Goal: Information Seeking & Learning: Find specific page/section

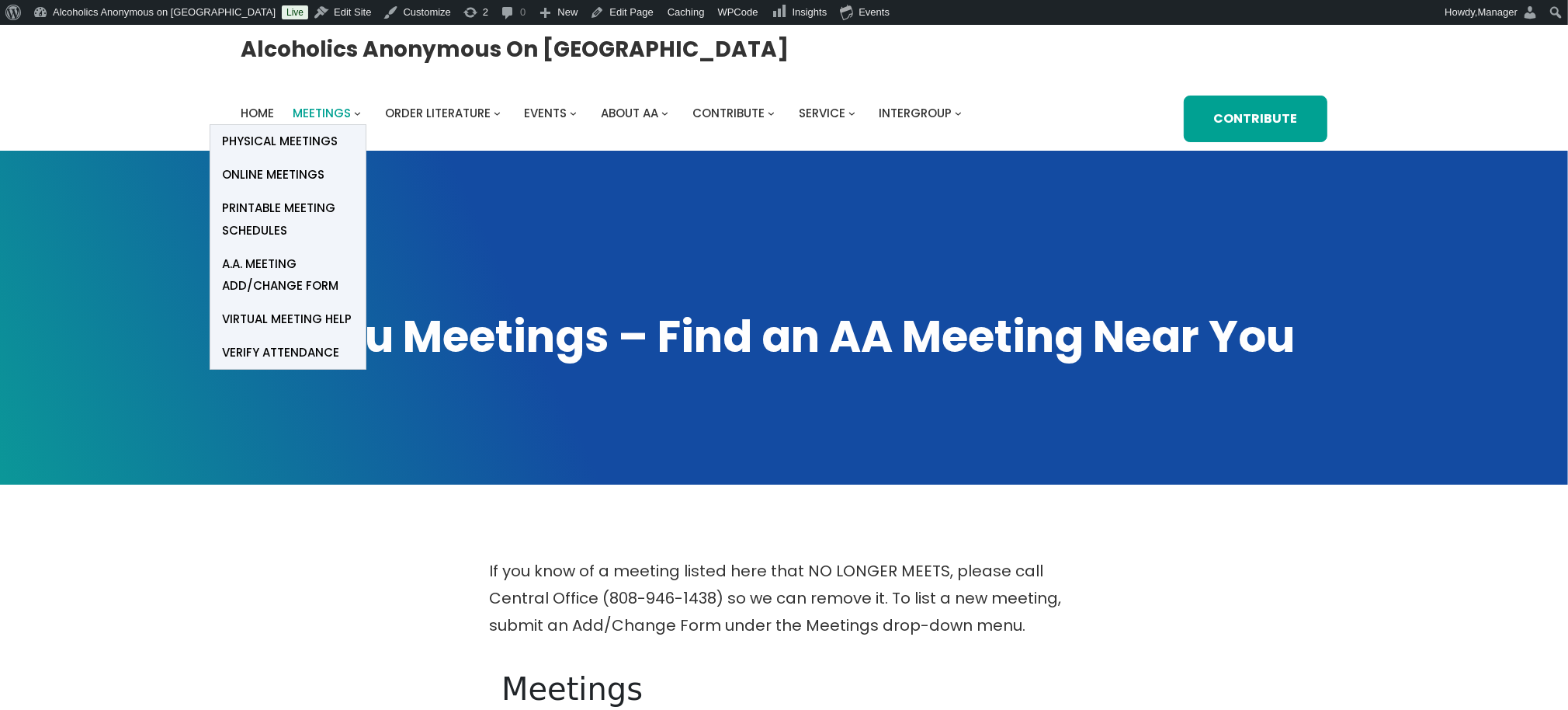
click at [336, 111] on span "Meetings" at bounding box center [322, 113] width 58 height 17
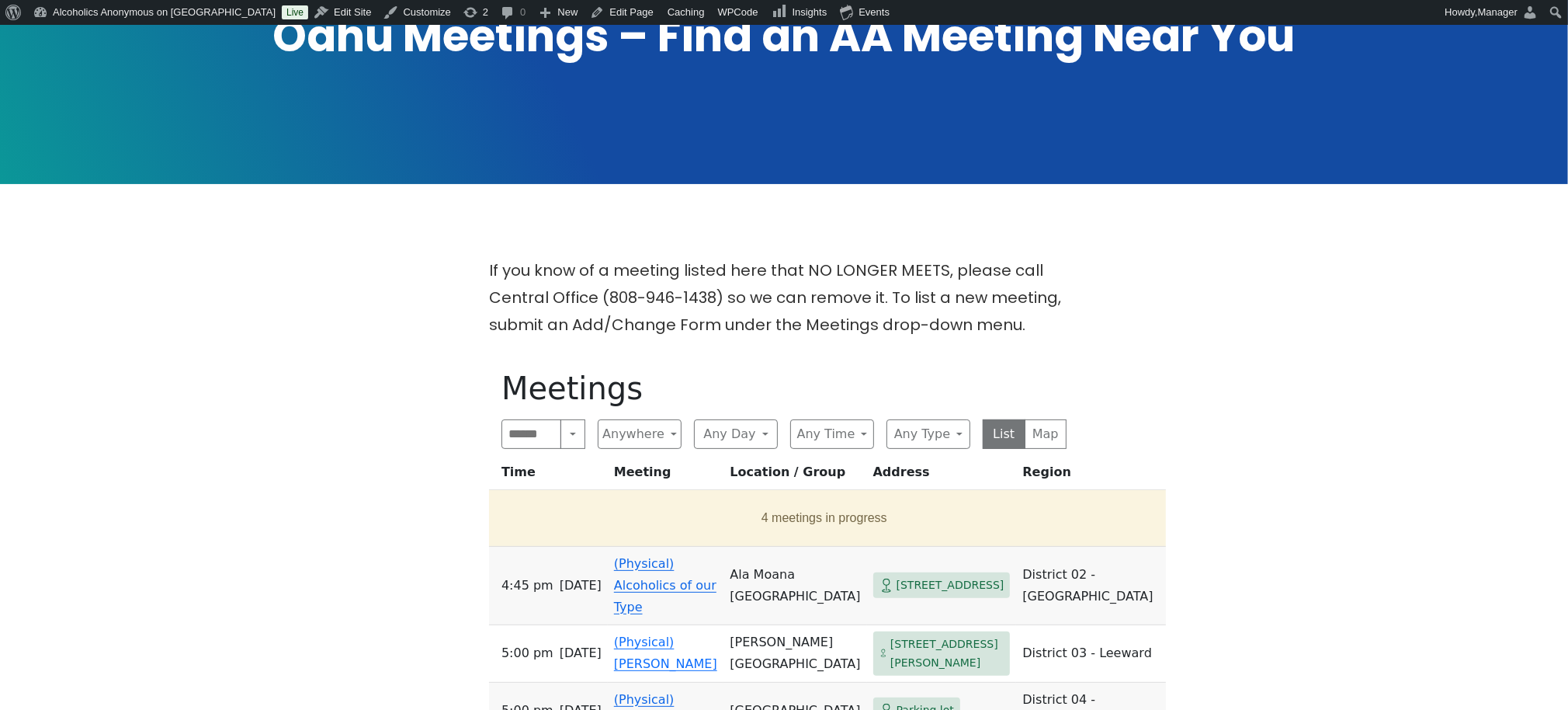
scroll to position [310, 0]
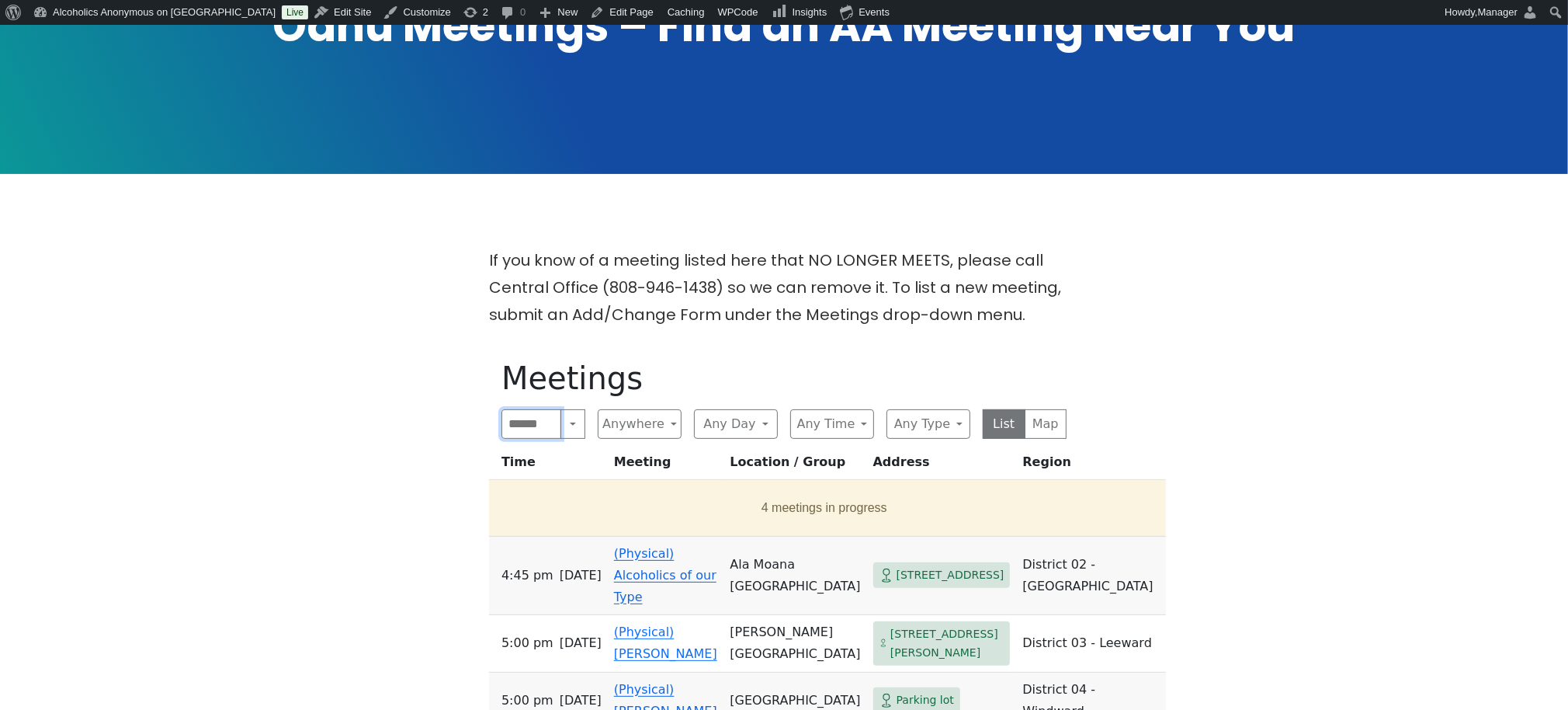
click at [536, 421] on input "Search" at bounding box center [532, 424] width 60 height 29
type input "*"
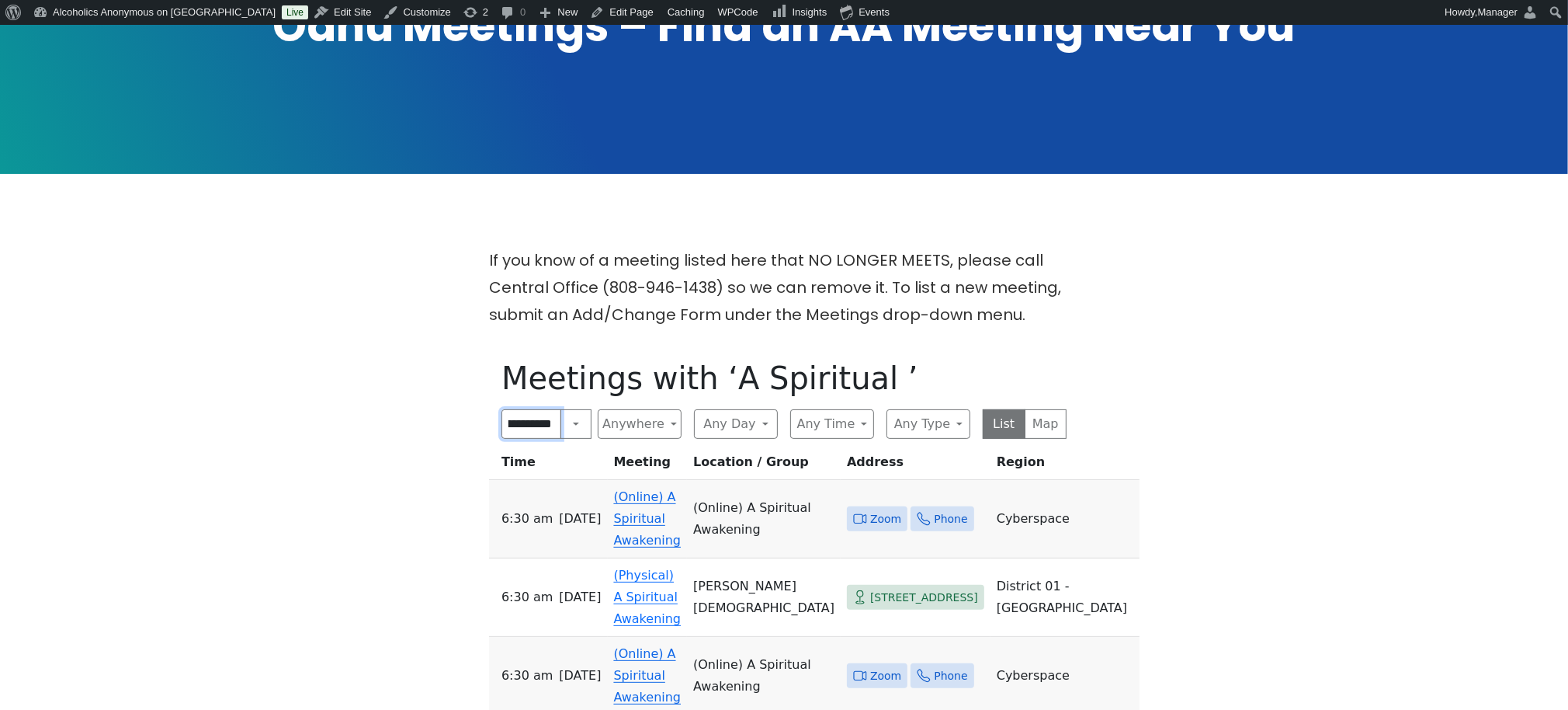
scroll to position [0, 17]
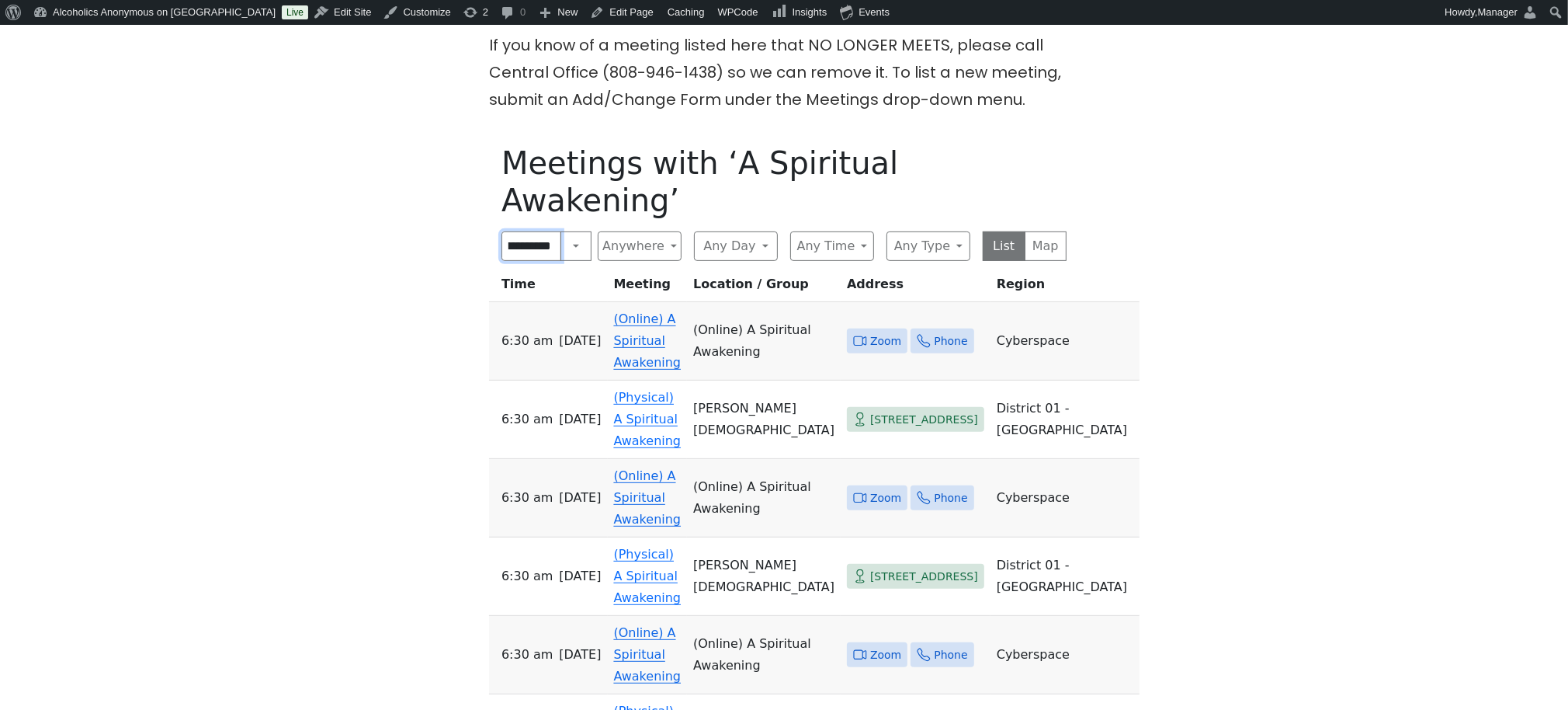
scroll to position [622, 0]
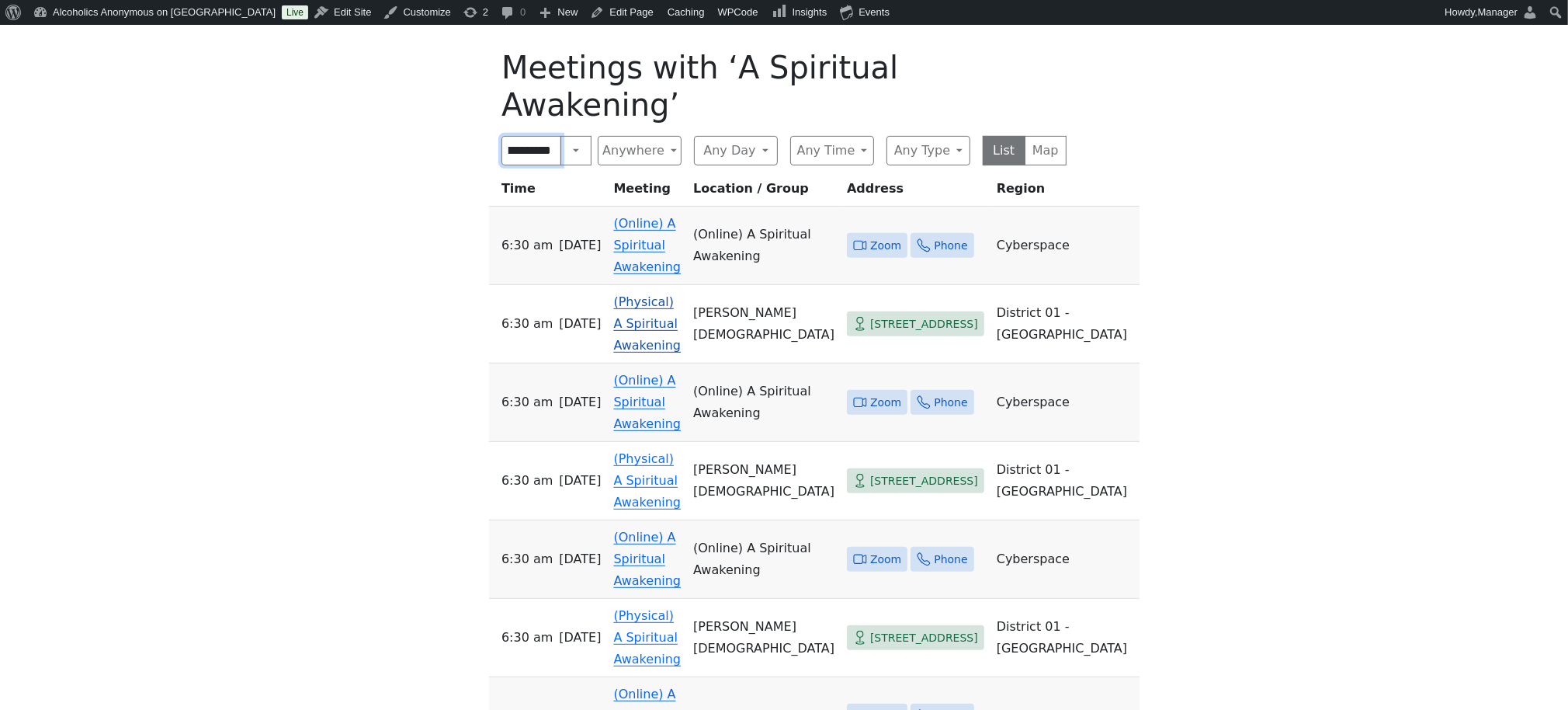
type input "**********"
click at [652, 295] on link "(Physical) A Spiritual Awakening" at bounding box center [647, 324] width 67 height 58
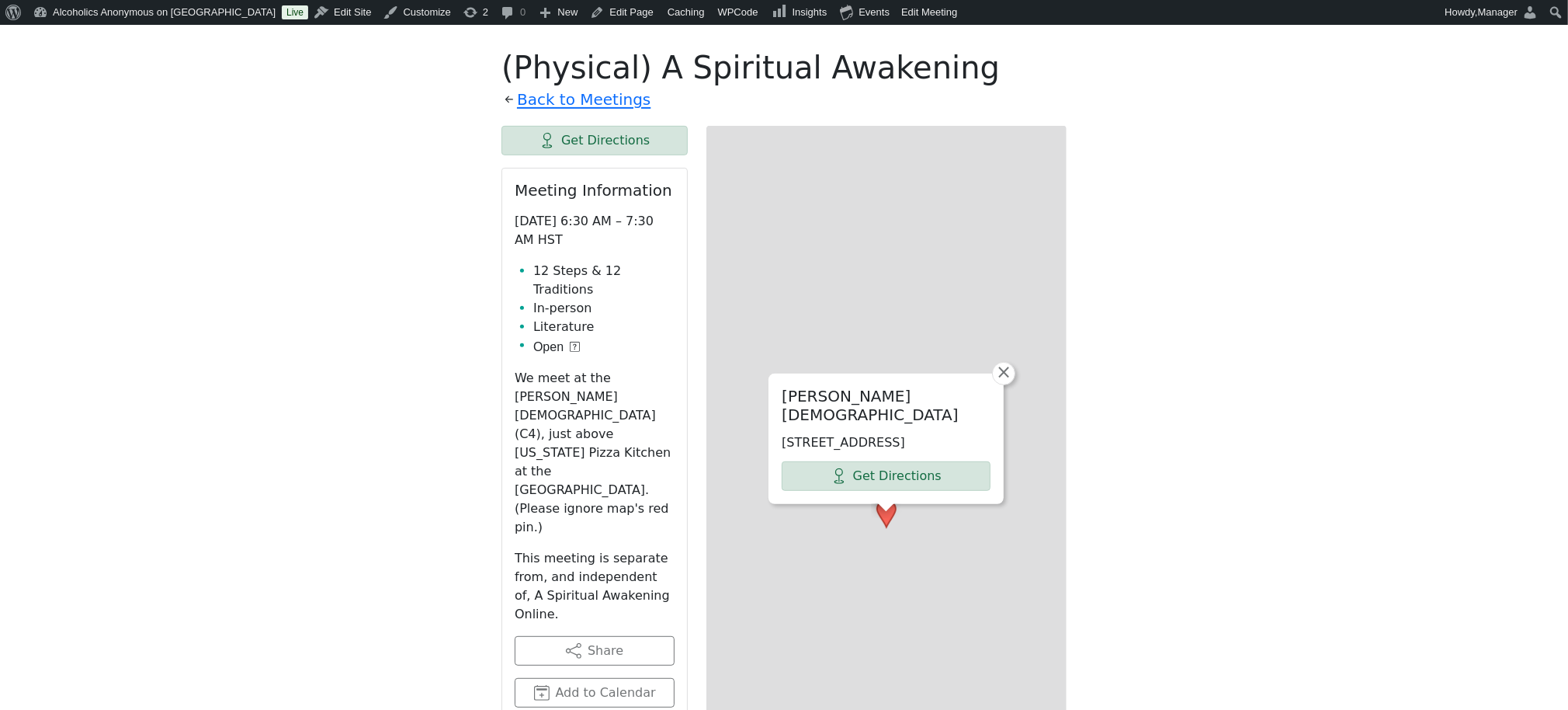
scroll to position [608, 0]
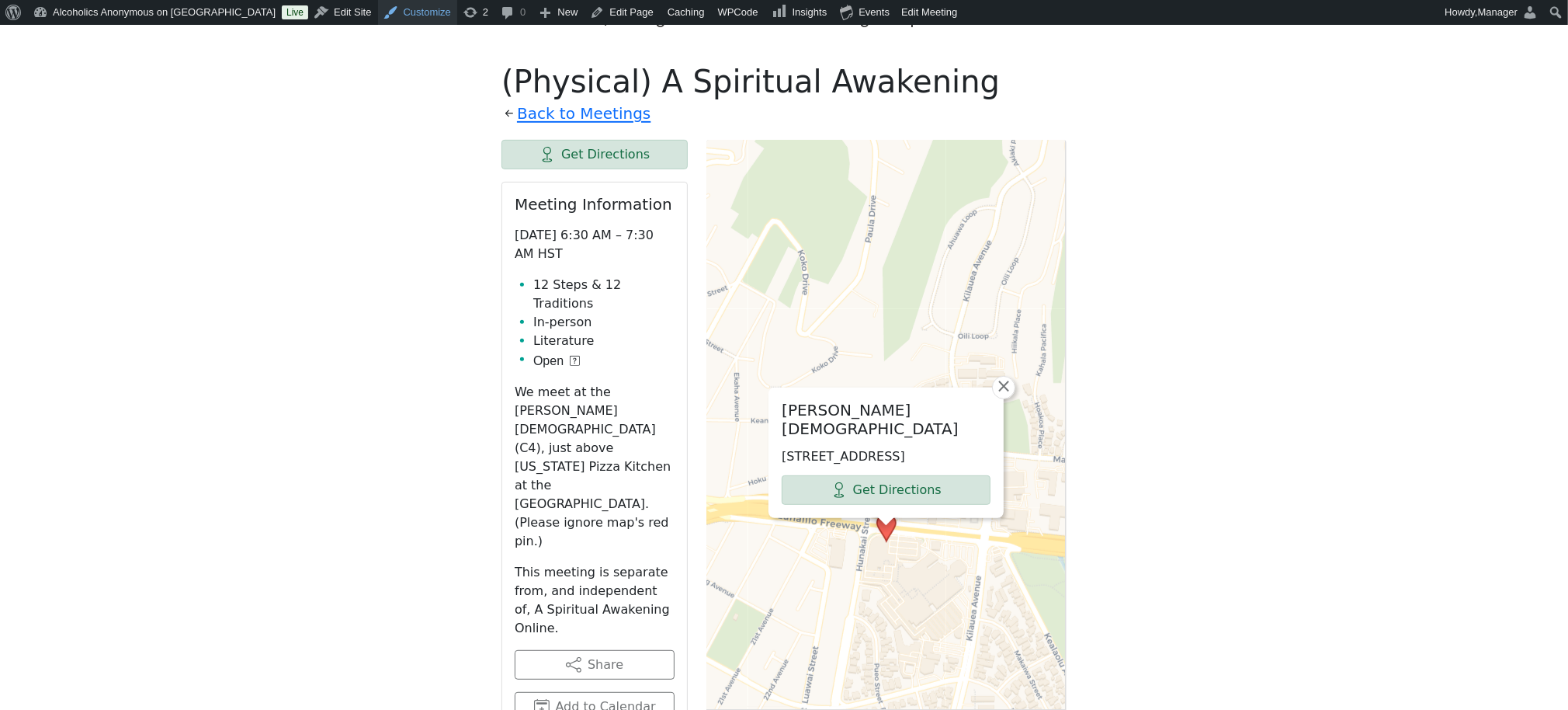
scroll to position [622, 0]
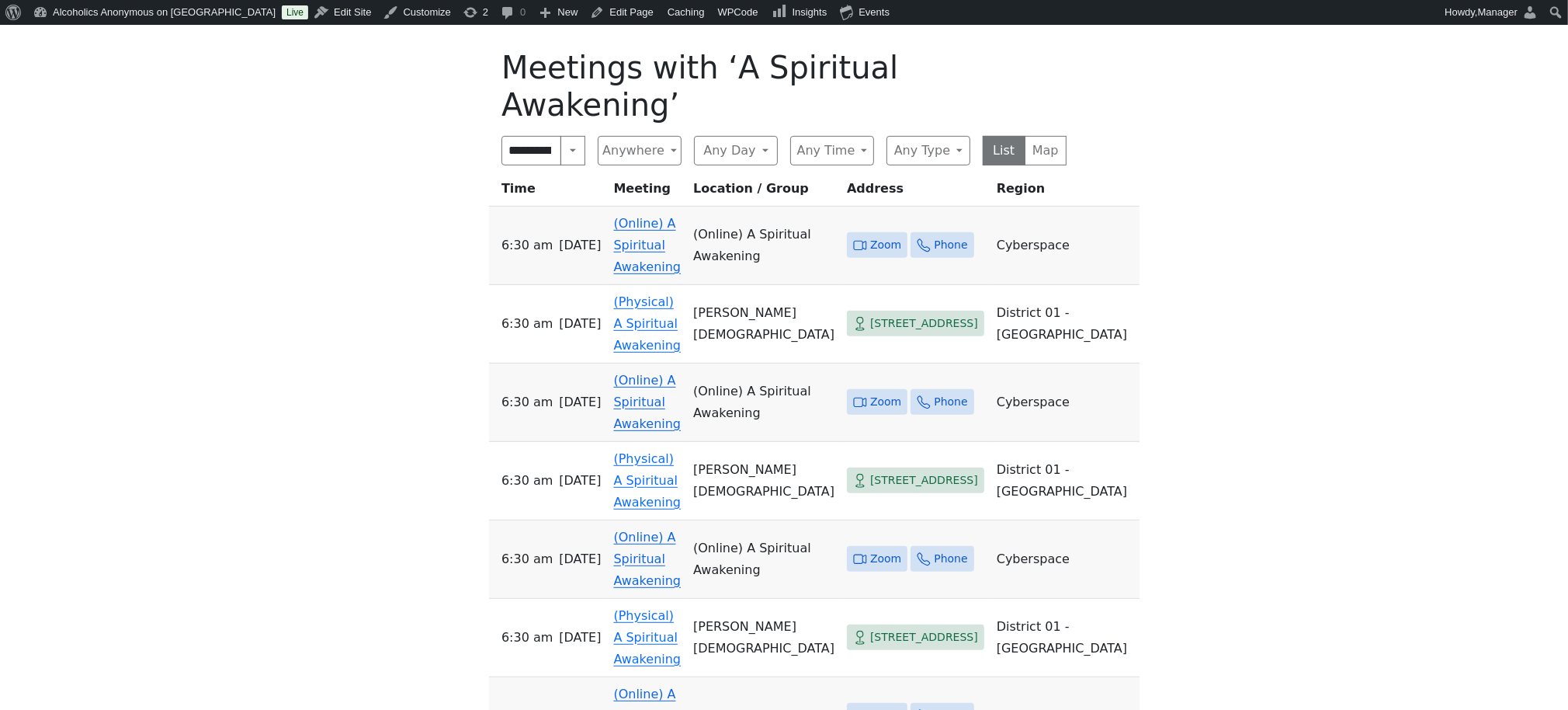
click at [653, 373] on link "(Online) A Spiritual Awakening" at bounding box center [647, 402] width 67 height 58
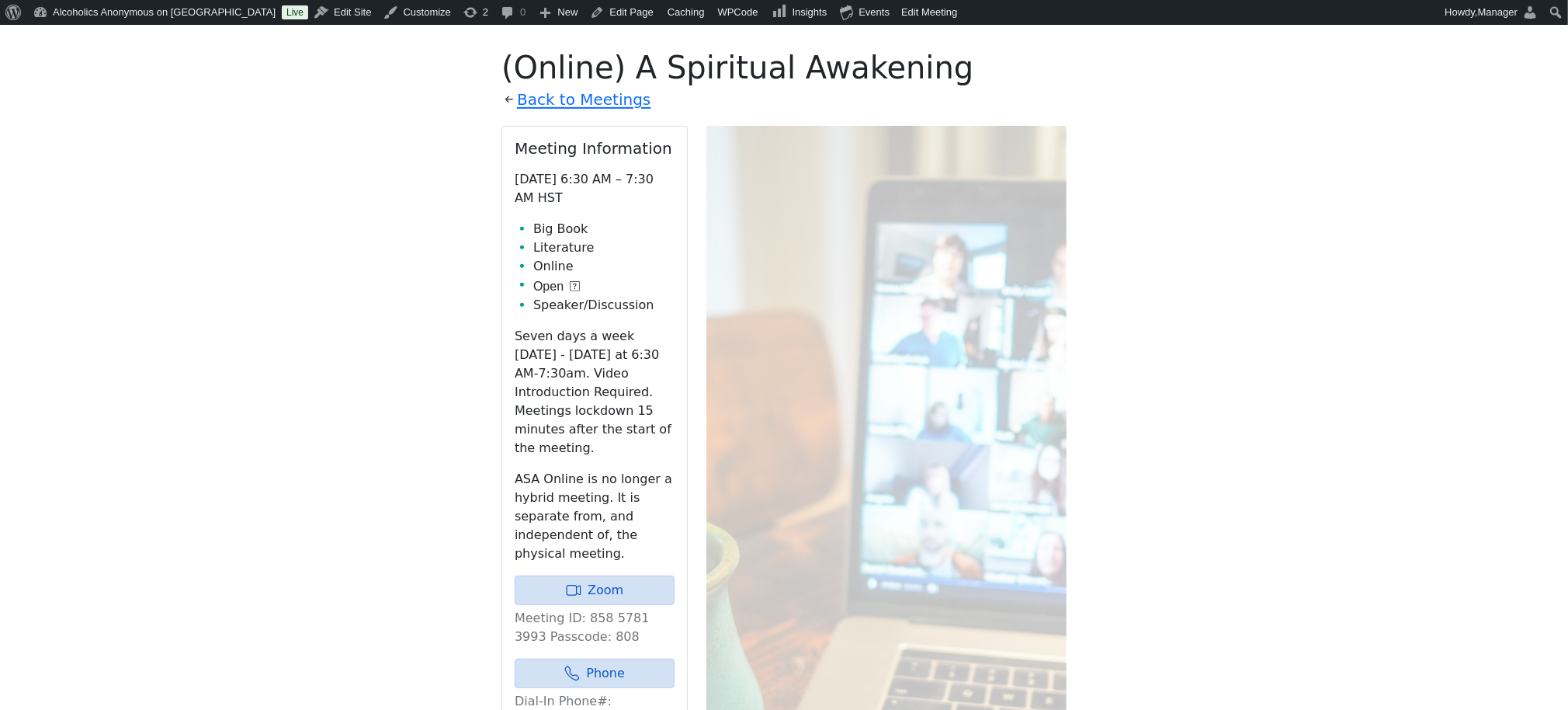
scroll to position [608, 0]
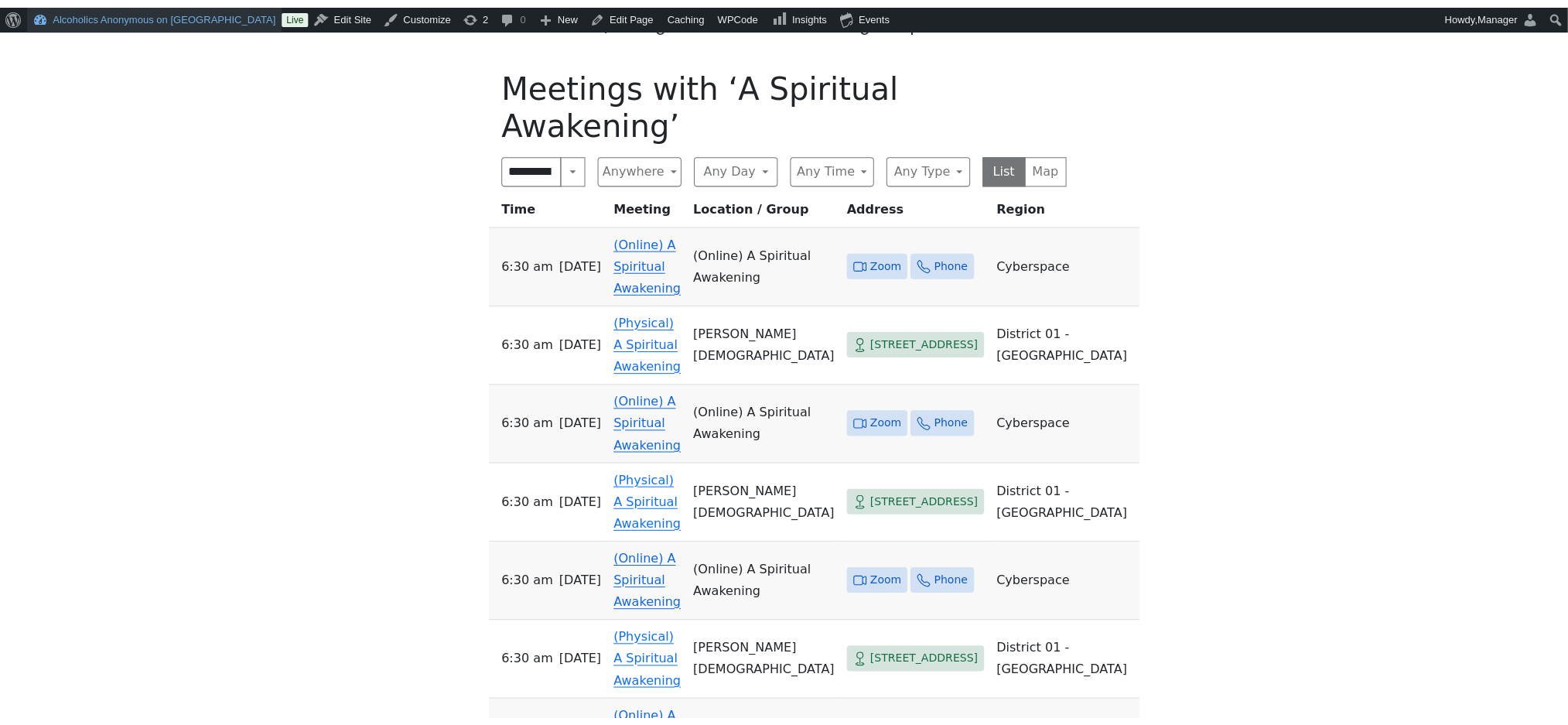
scroll to position [619, 0]
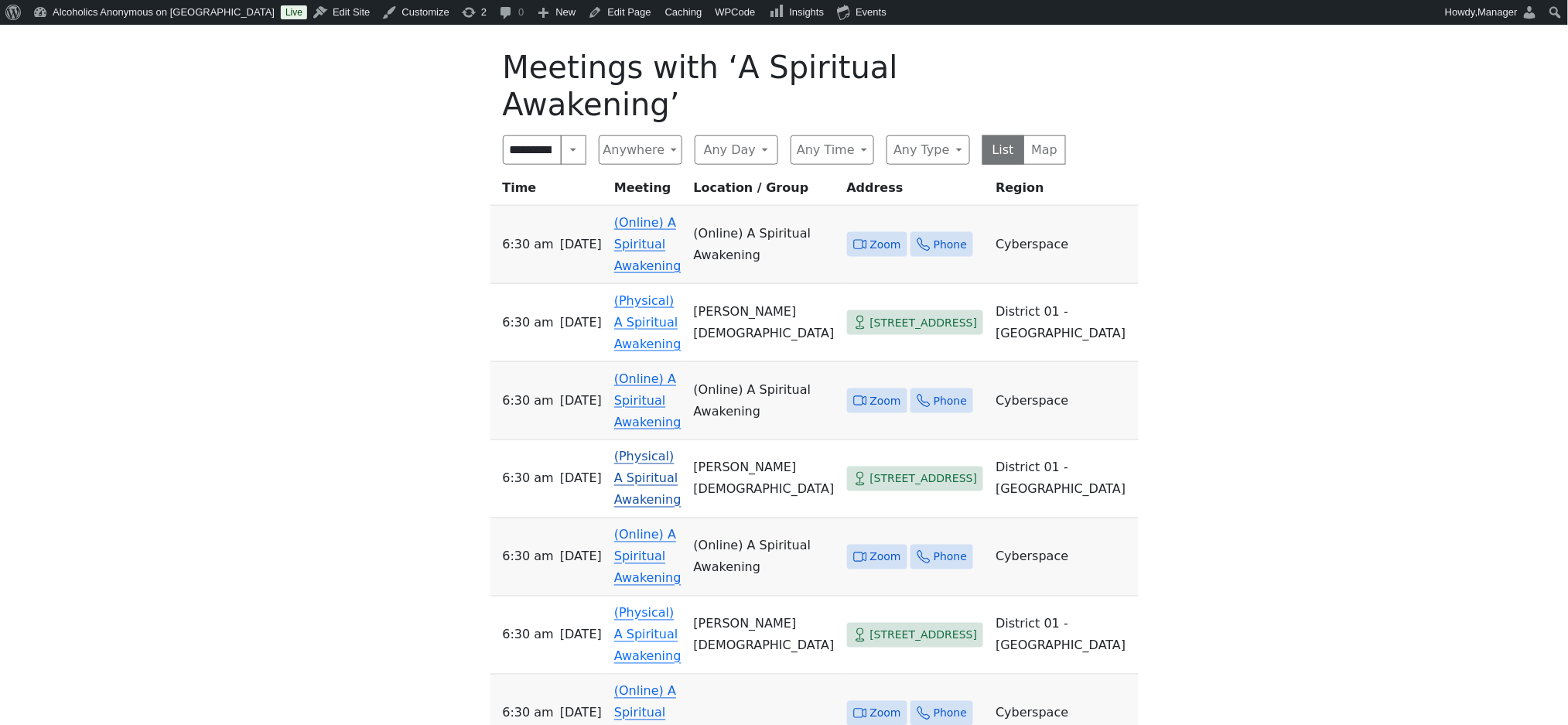
click at [648, 449] on link "(Physical) A Spiritual Awakening" at bounding box center [647, 478] width 67 height 58
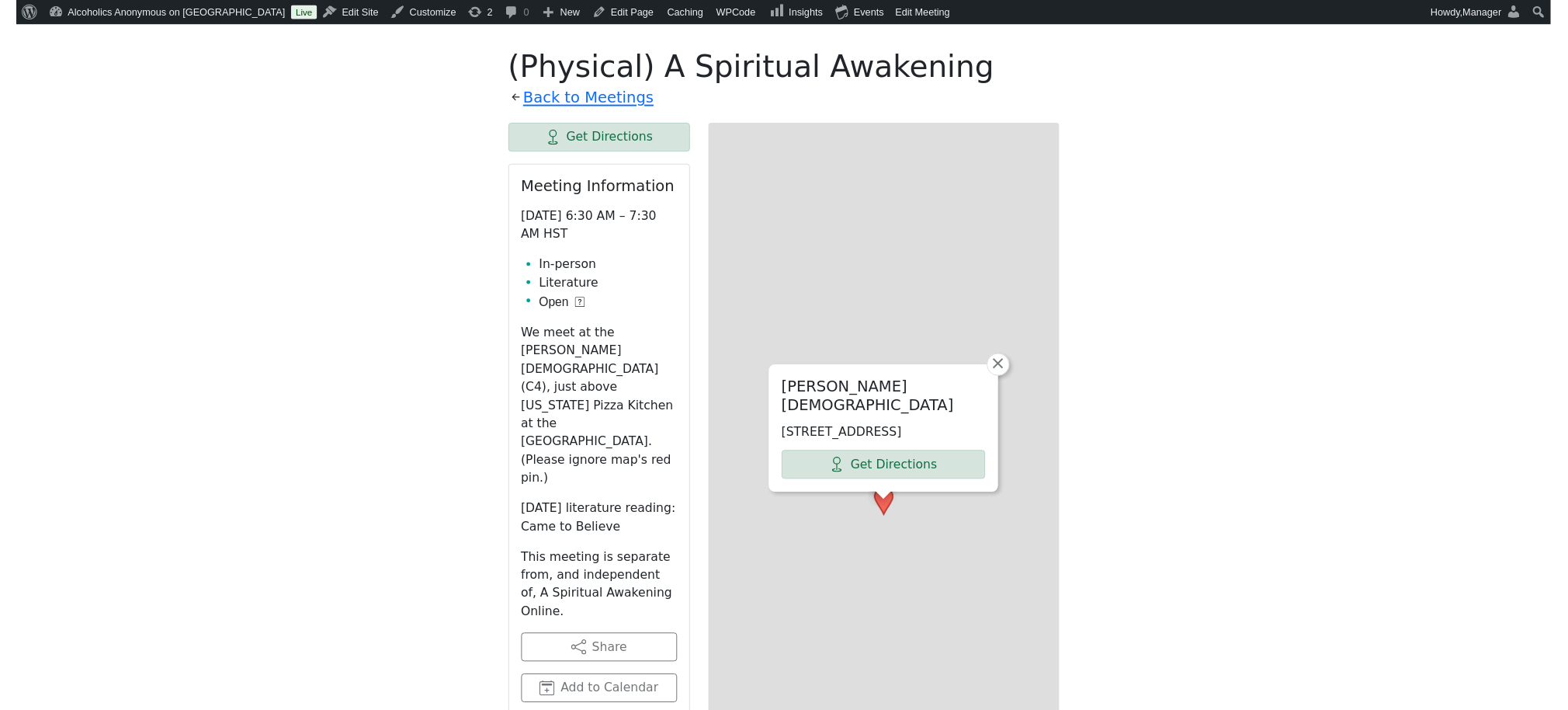
scroll to position [608, 0]
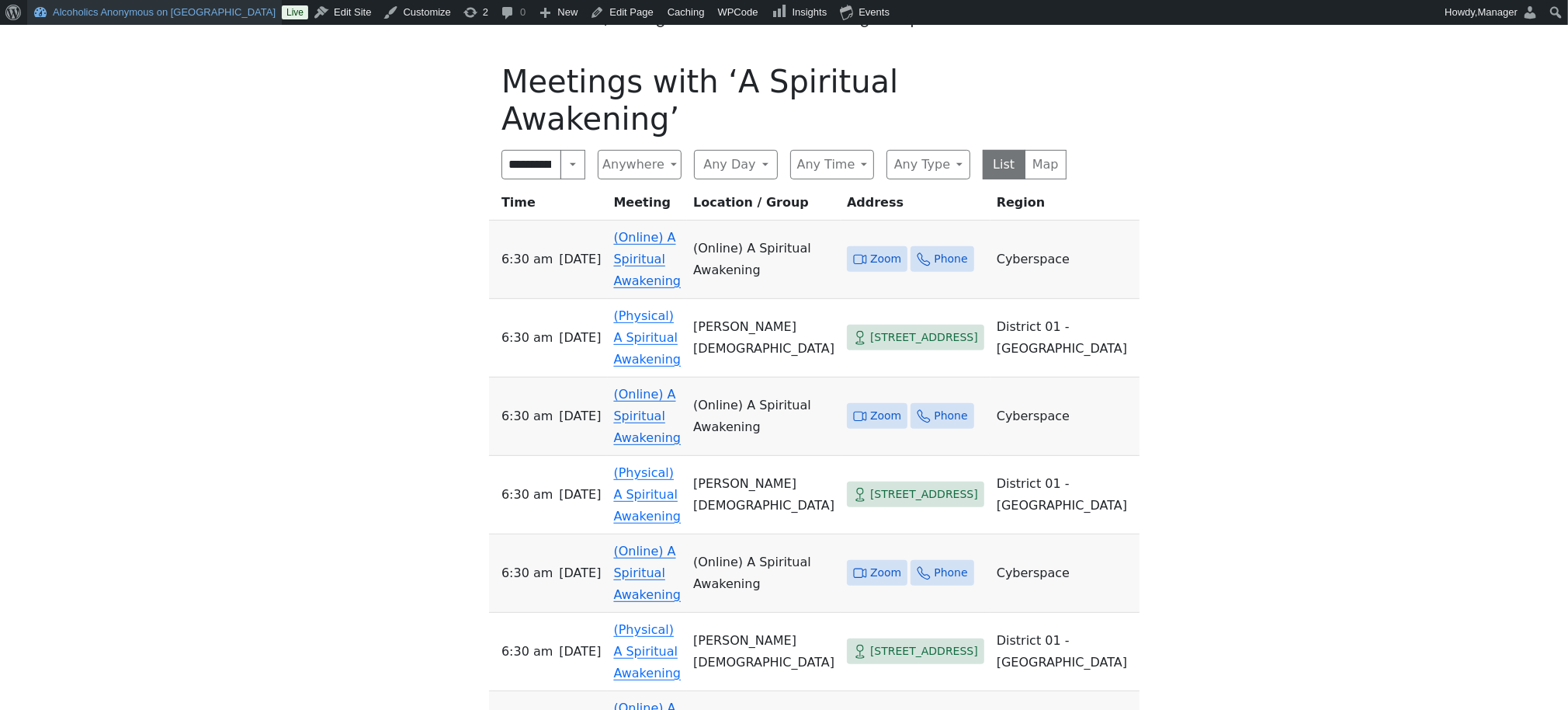
scroll to position [622, 0]
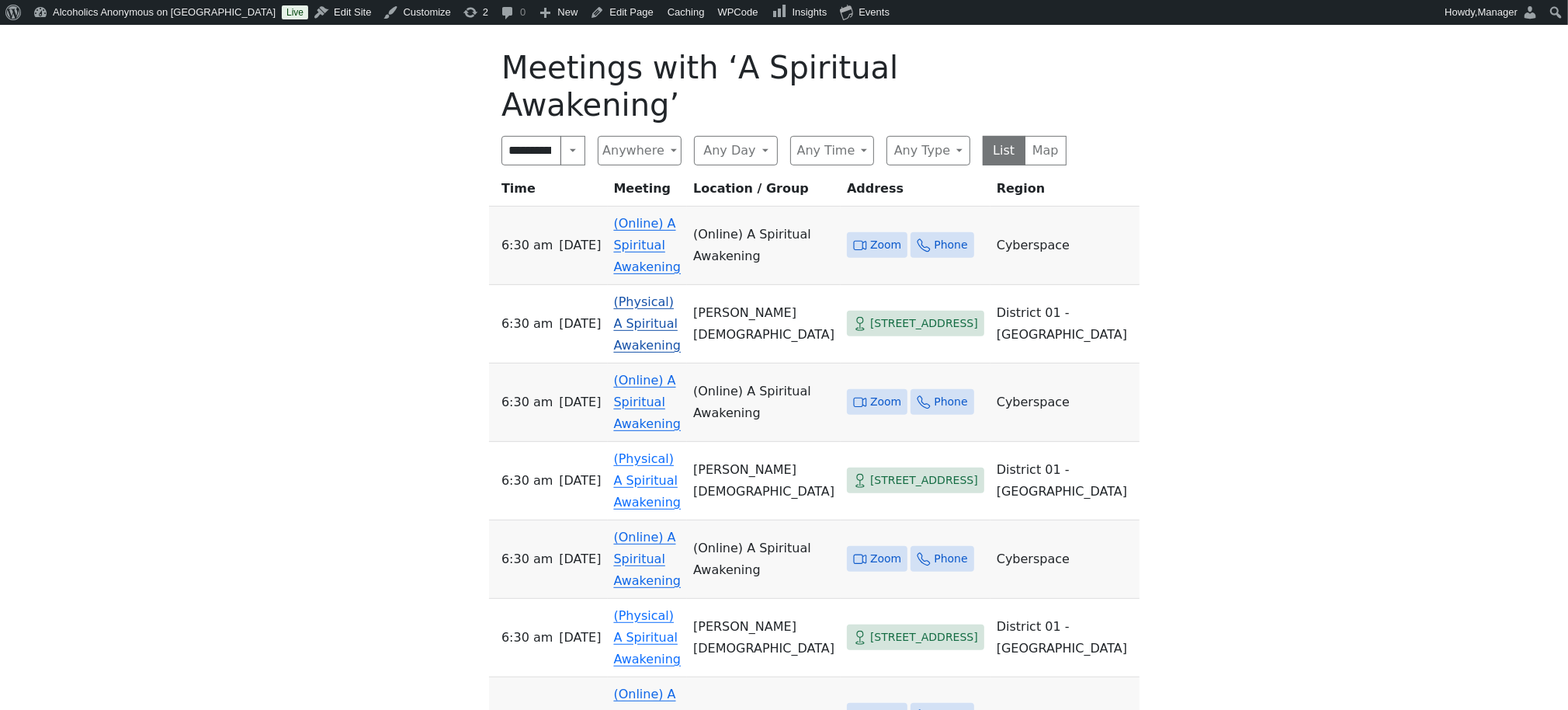
click at [646, 295] on link "(Physical) A Spiritual Awakening" at bounding box center [647, 324] width 67 height 58
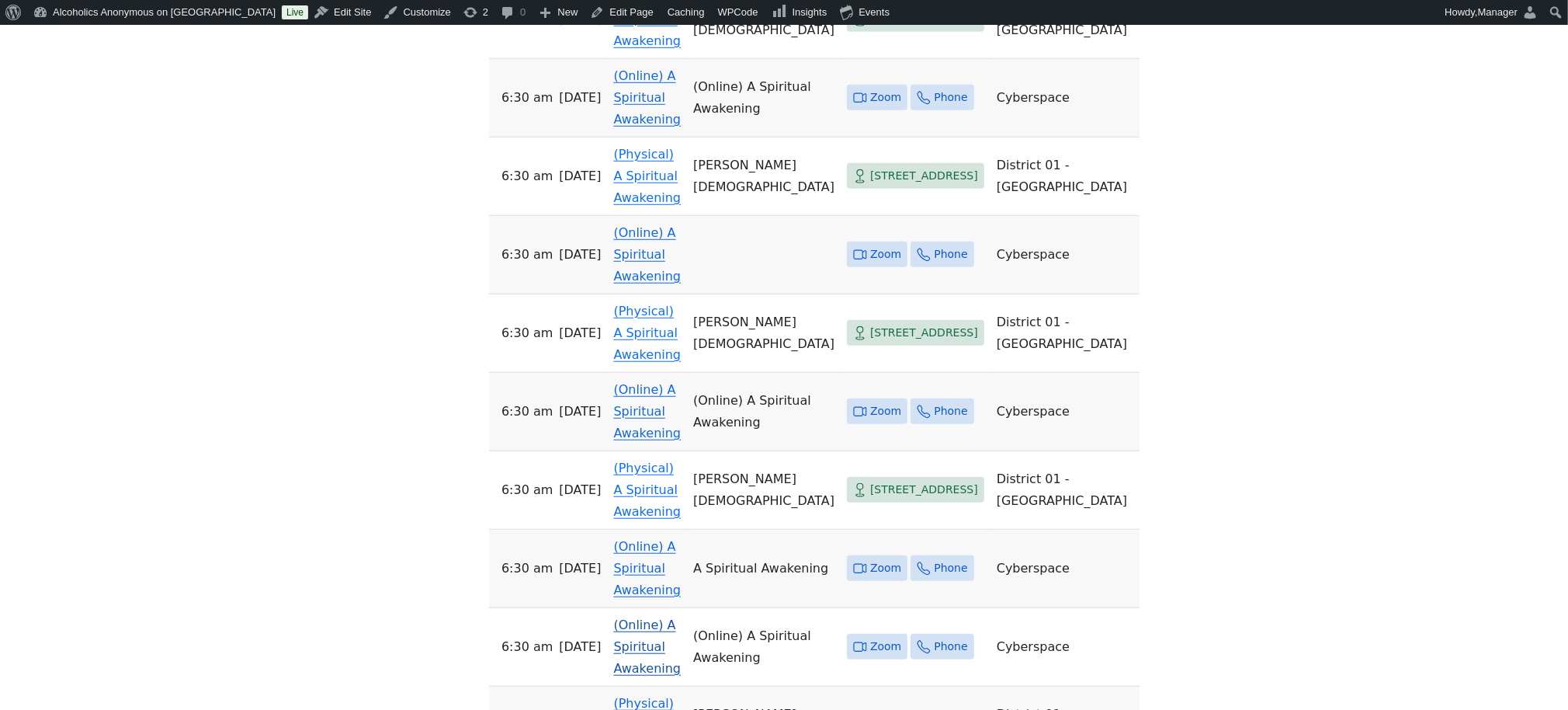
scroll to position [1035, 0]
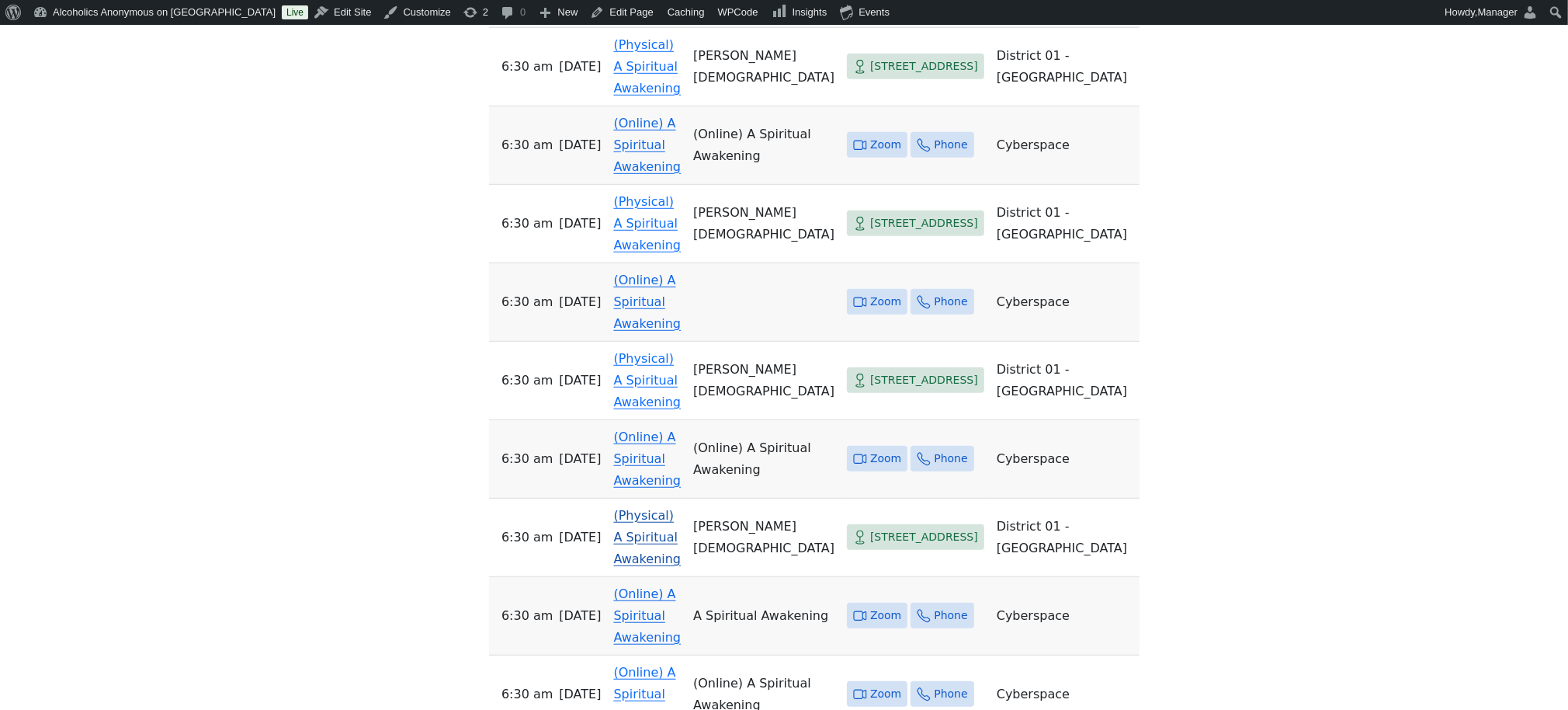
click at [655, 508] on link "(Physical) A Spiritual Awakening" at bounding box center [647, 537] width 67 height 58
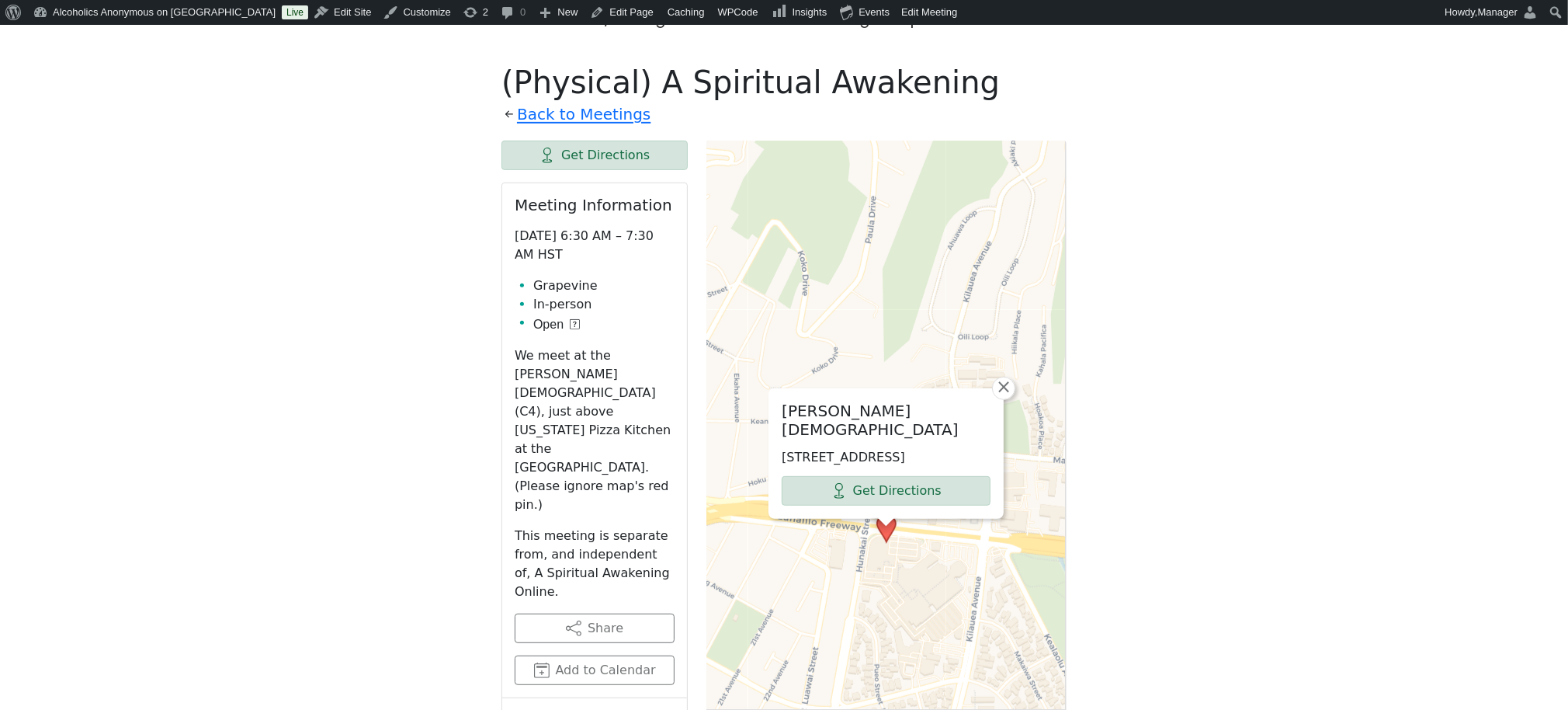
scroll to position [608, 0]
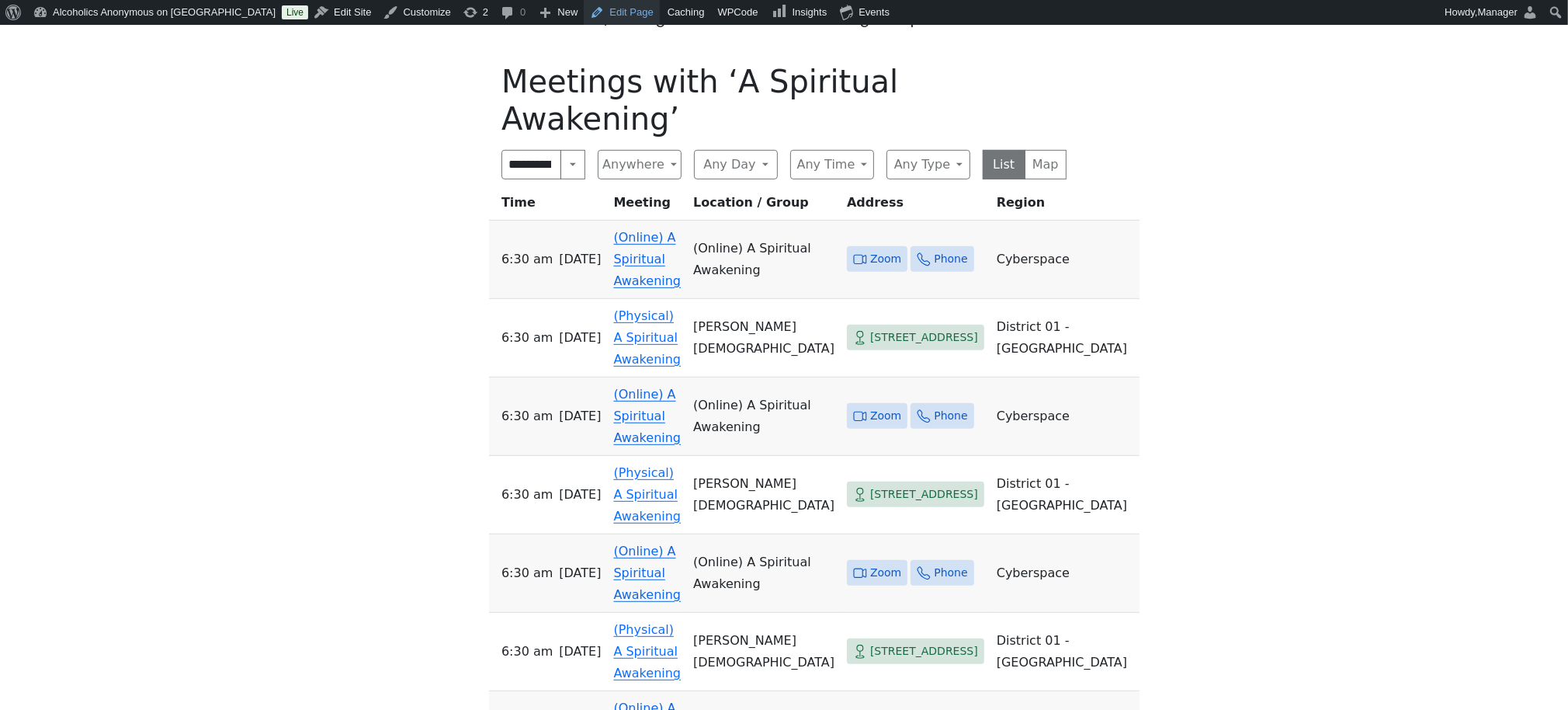
scroll to position [1035, 0]
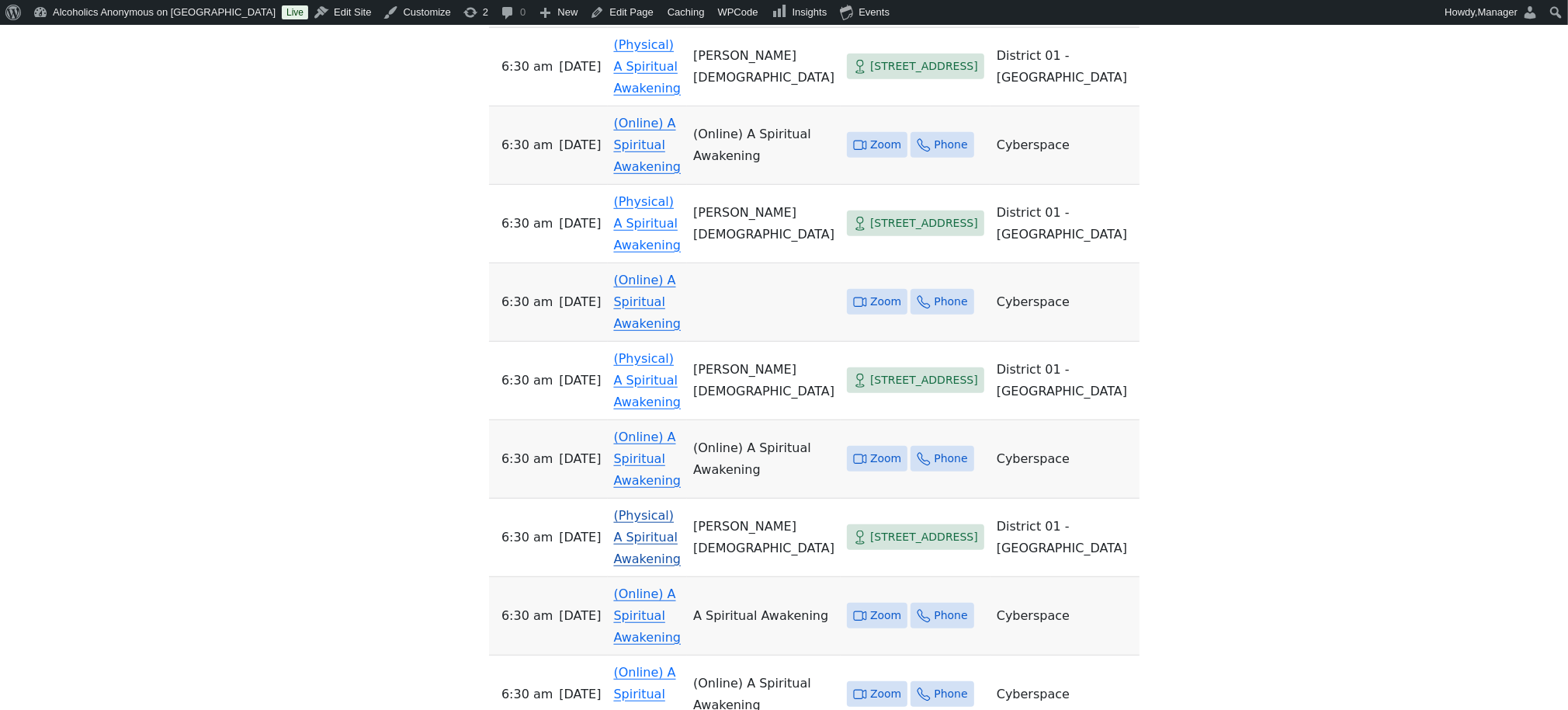
click at [658, 508] on link "(Physical) A Spiritual Awakening" at bounding box center [647, 537] width 67 height 58
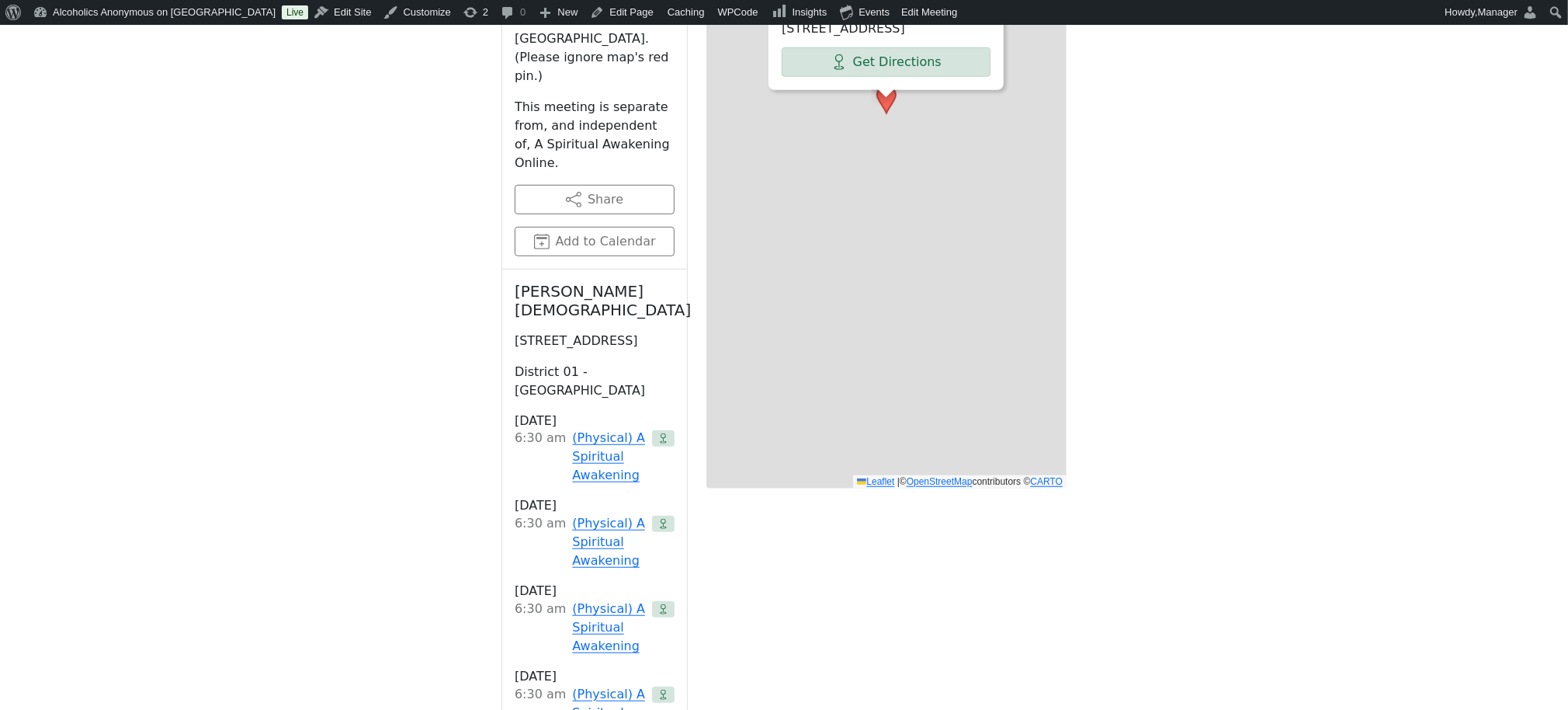
scroll to position [608, 0]
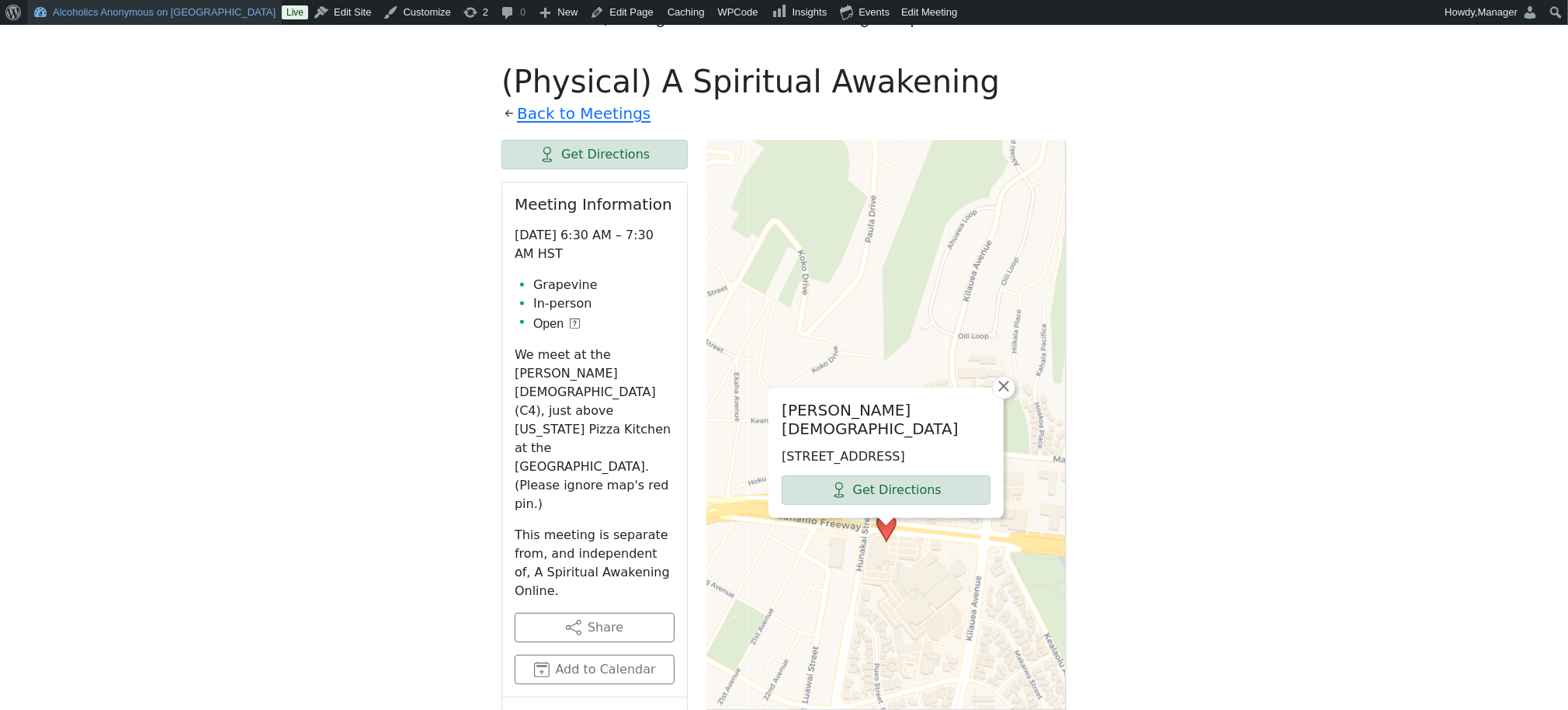
scroll to position [1035, 0]
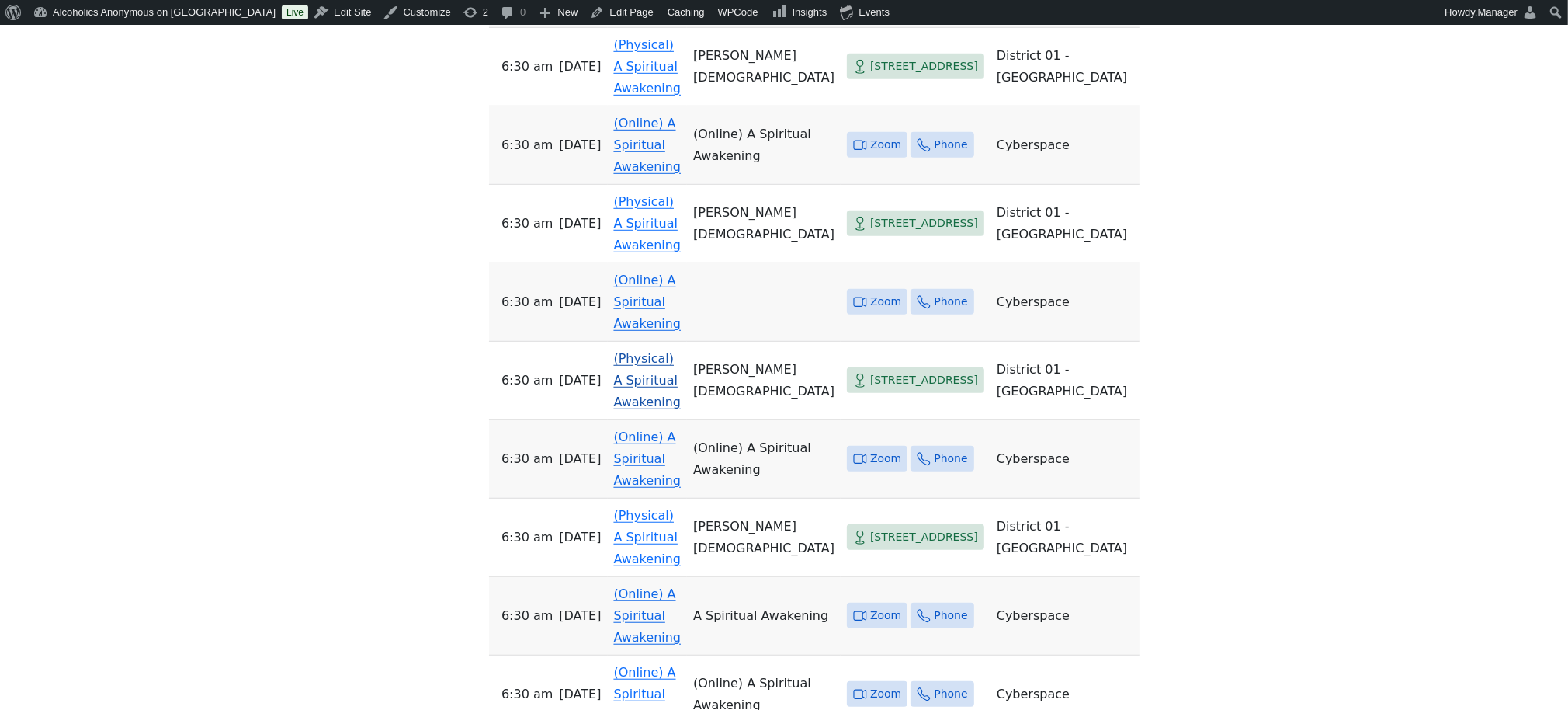
click at [655, 351] on link "(Physical) A Spiritual Awakening" at bounding box center [647, 380] width 67 height 58
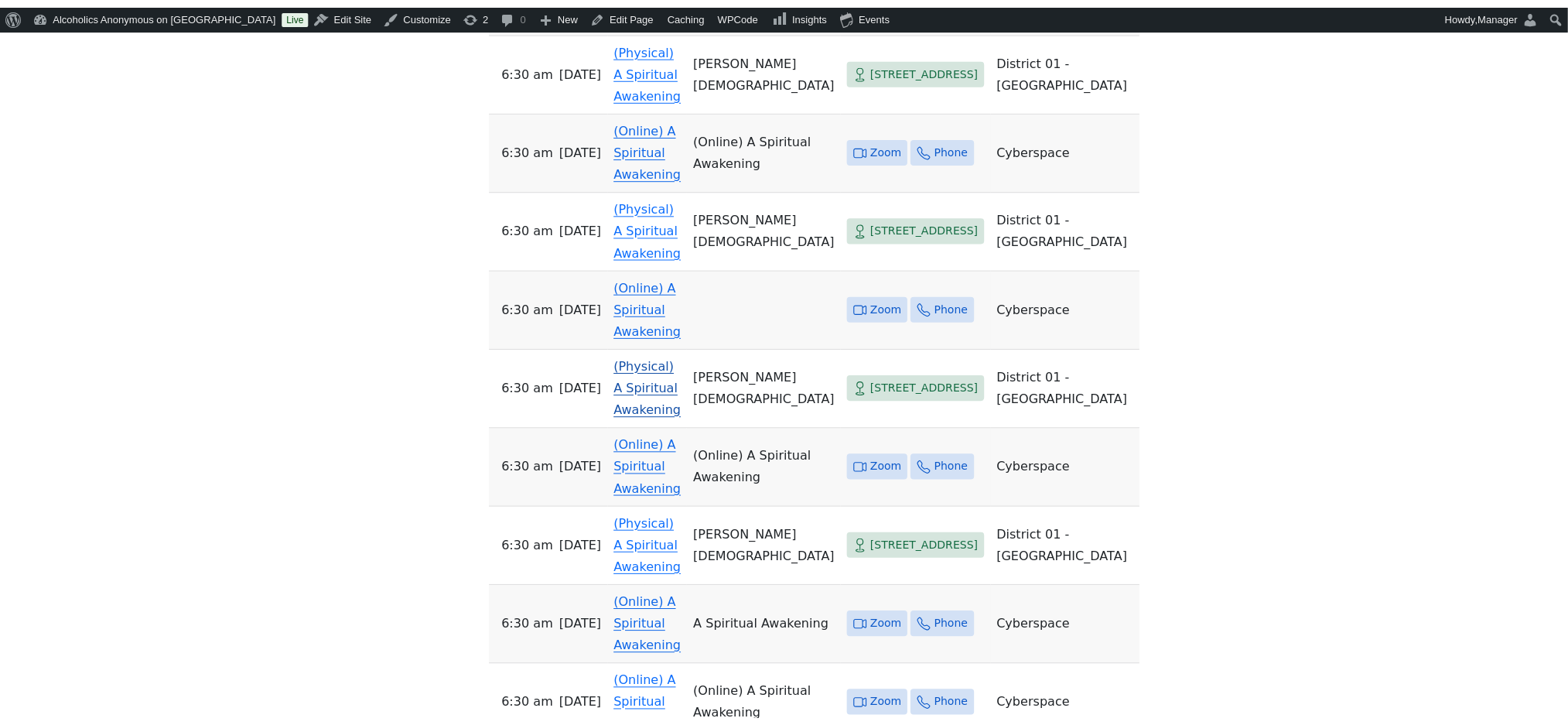
scroll to position [605, 0]
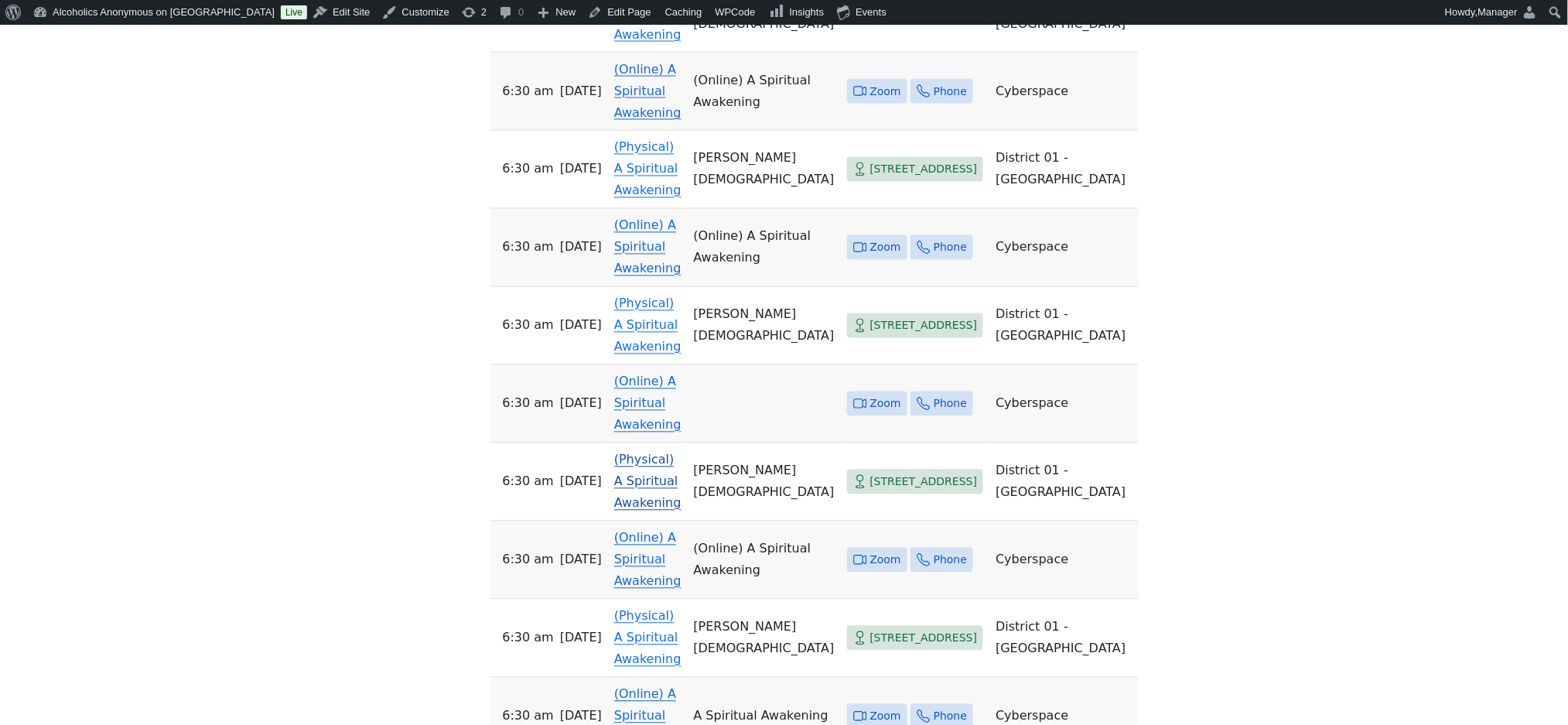
scroll to position [824, 0]
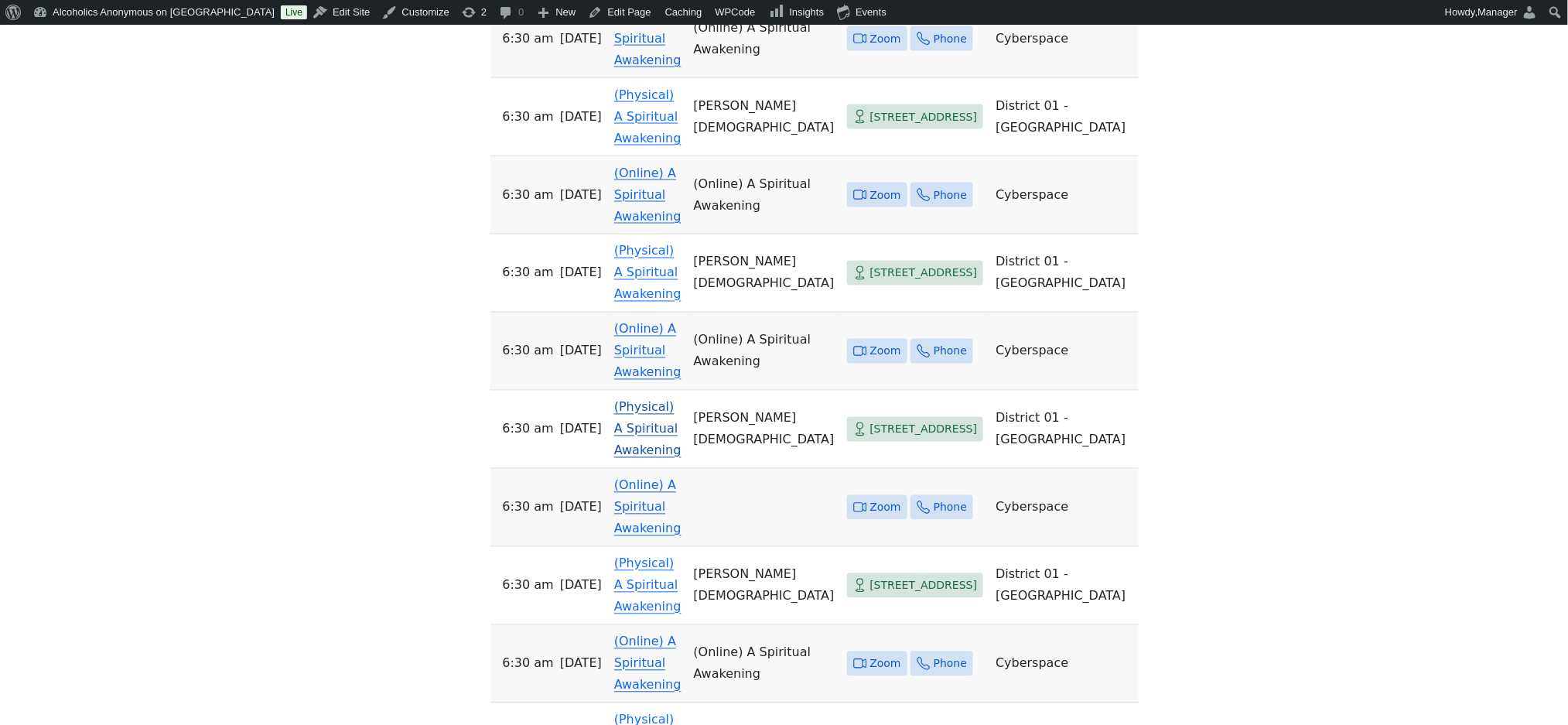
click at [651, 400] on link "(Physical) A Spiritual Awakening" at bounding box center [647, 429] width 67 height 58
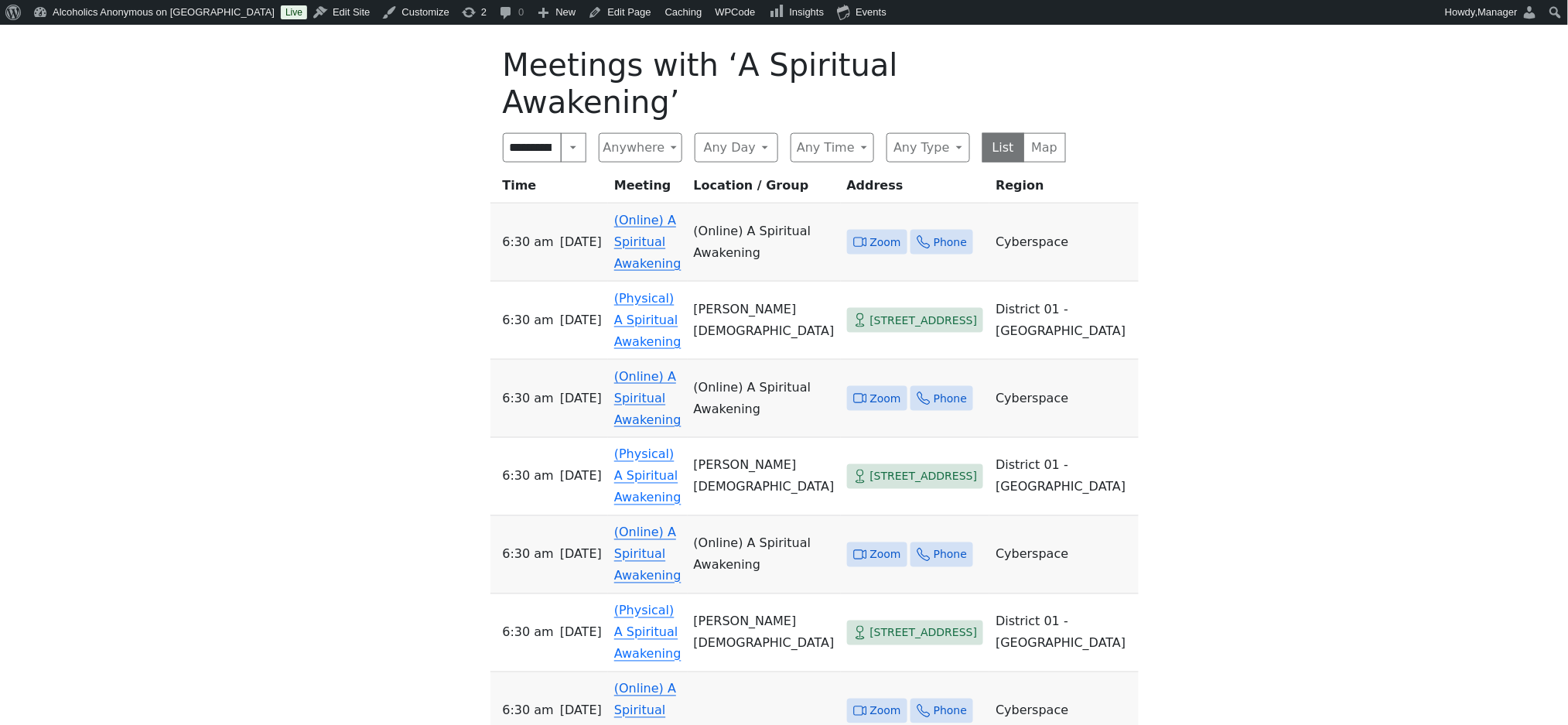
scroll to position [619, 0]
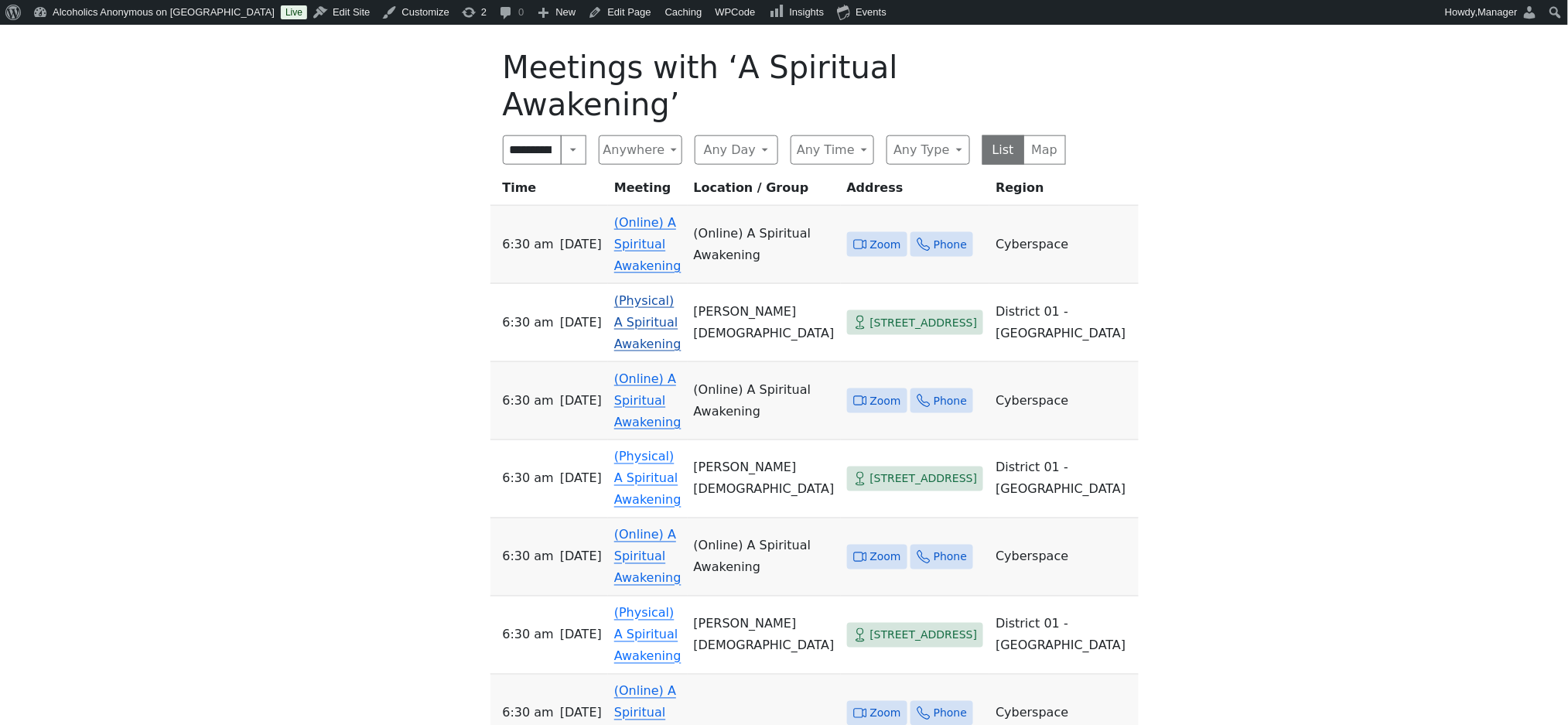
click at [654, 293] on link "(Physical) A Spiritual Awakening" at bounding box center [647, 322] width 67 height 58
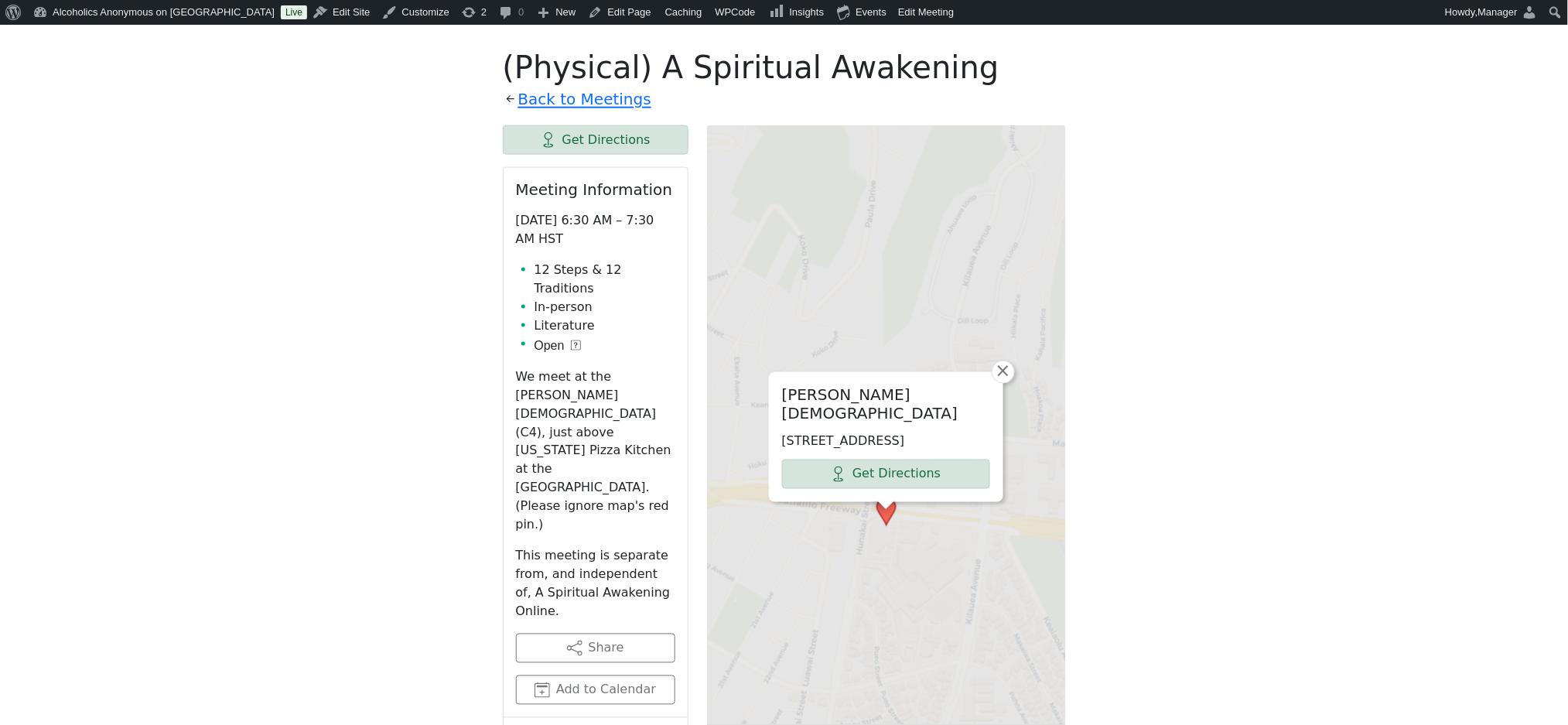
scroll to position [605, 0]
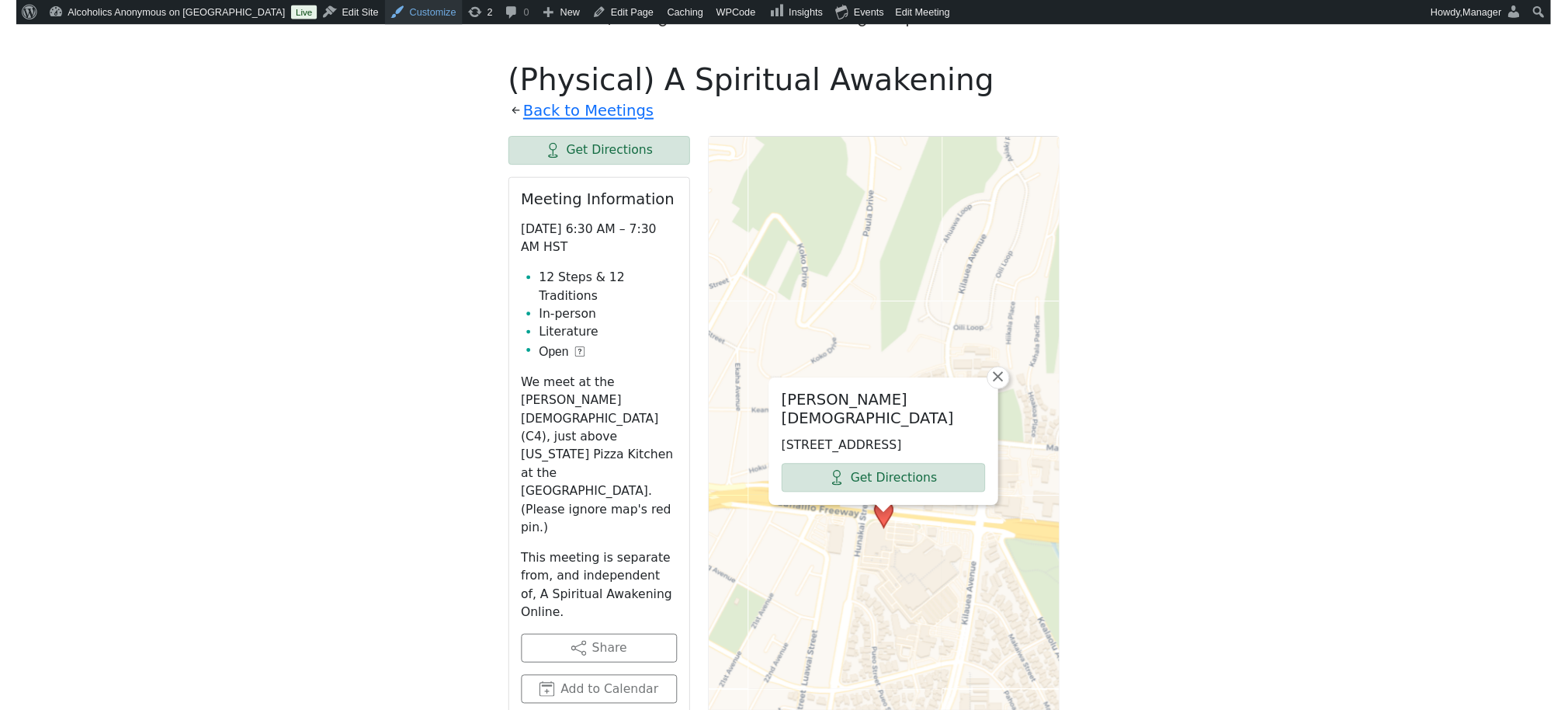
scroll to position [622, 0]
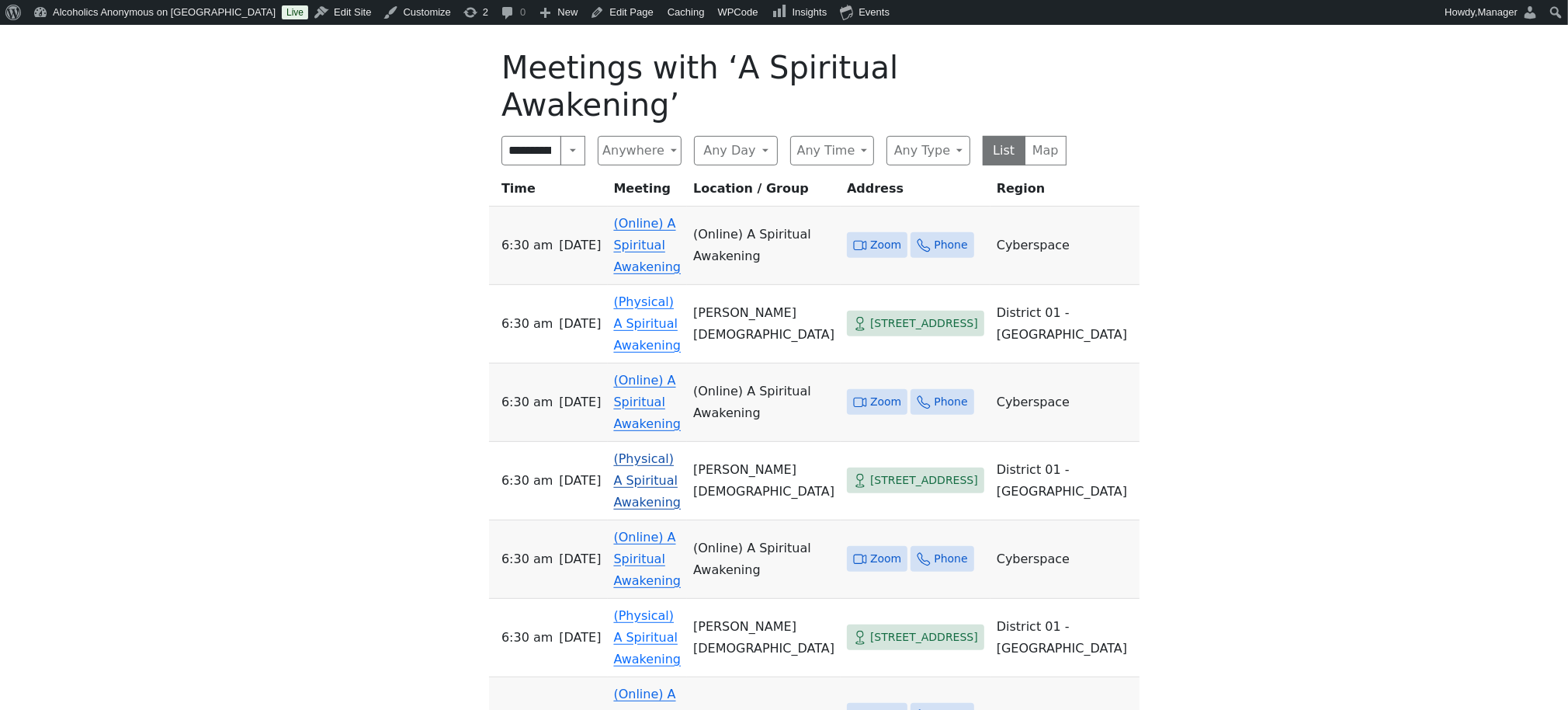
click at [648, 451] on link "(Physical) A Spiritual Awakening" at bounding box center [647, 480] width 67 height 58
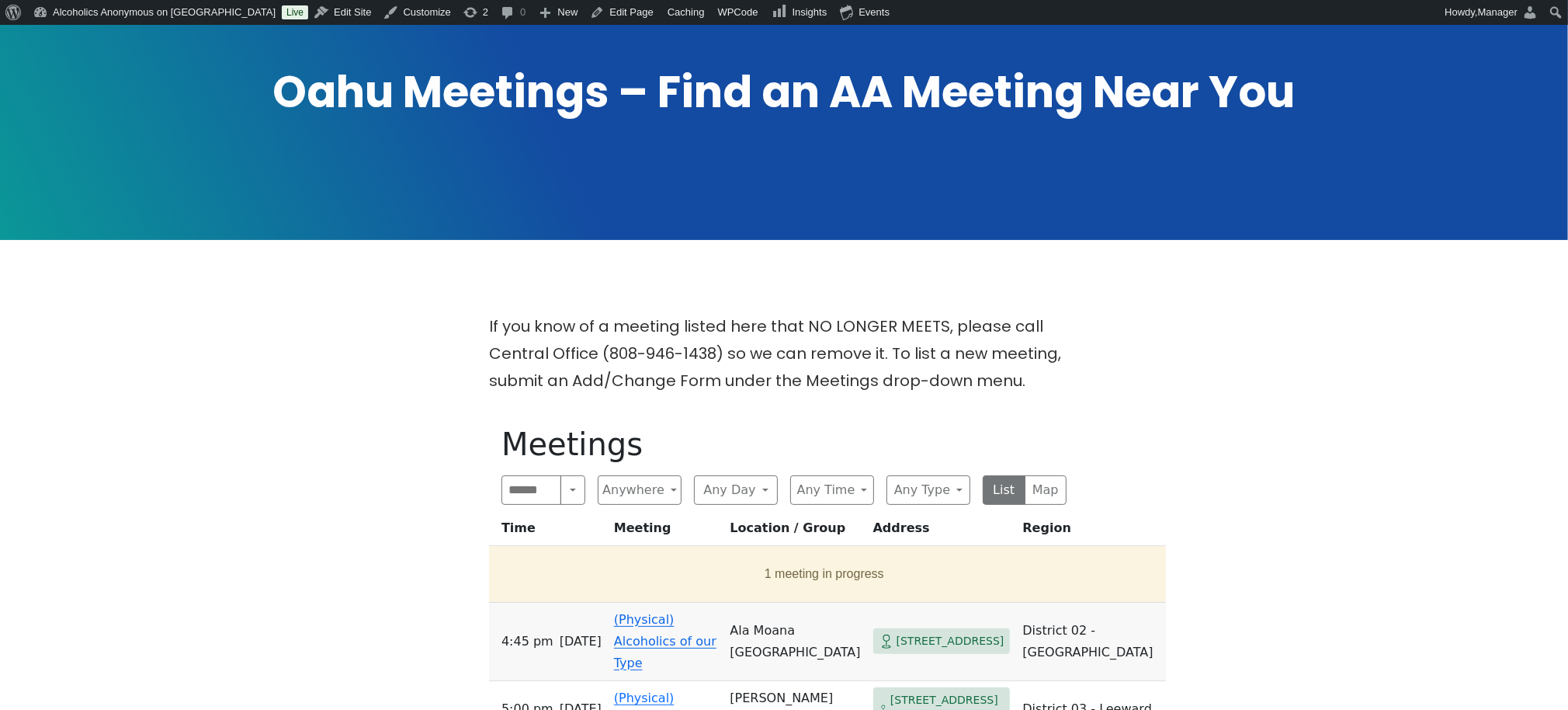
scroll to position [518, 0]
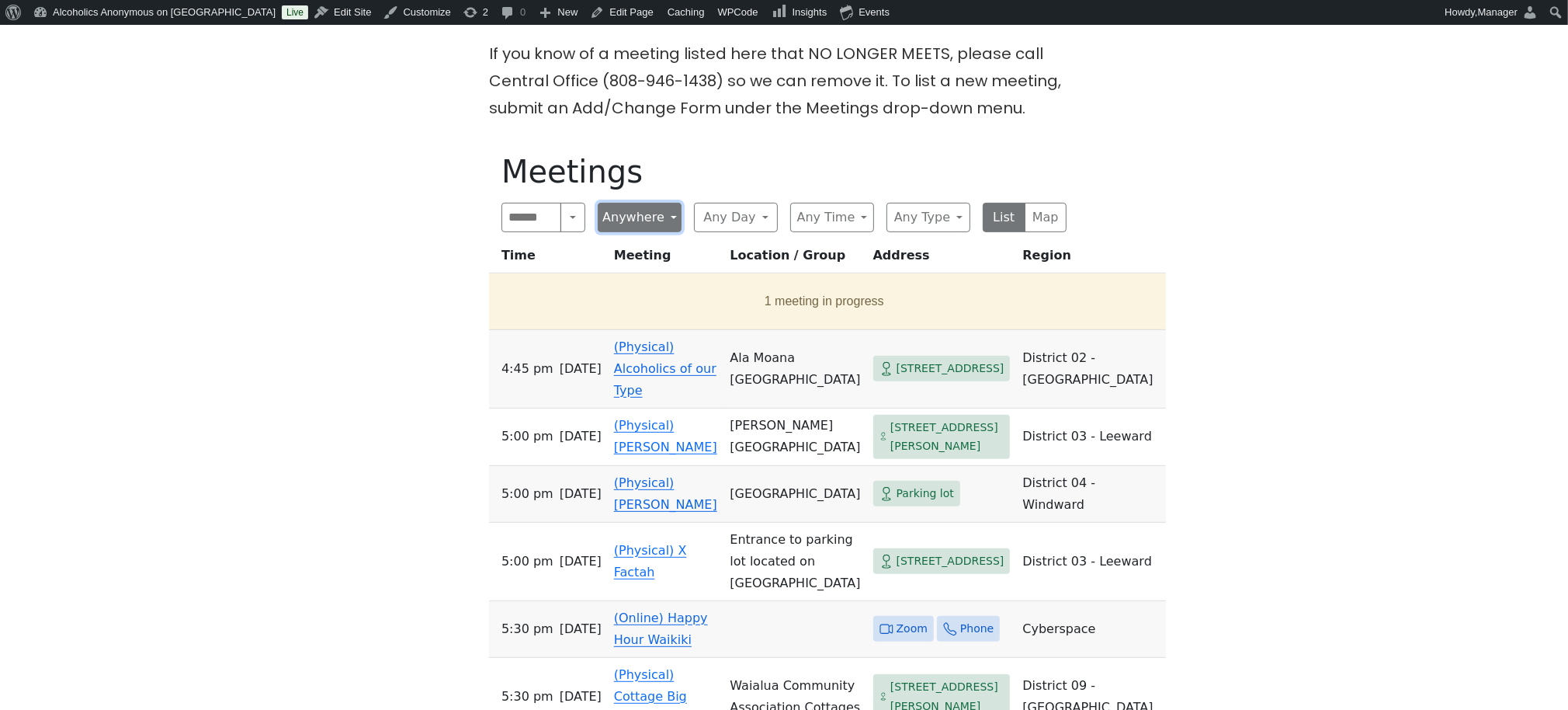
click at [660, 216] on button "Anywhere" at bounding box center [640, 217] width 84 height 29
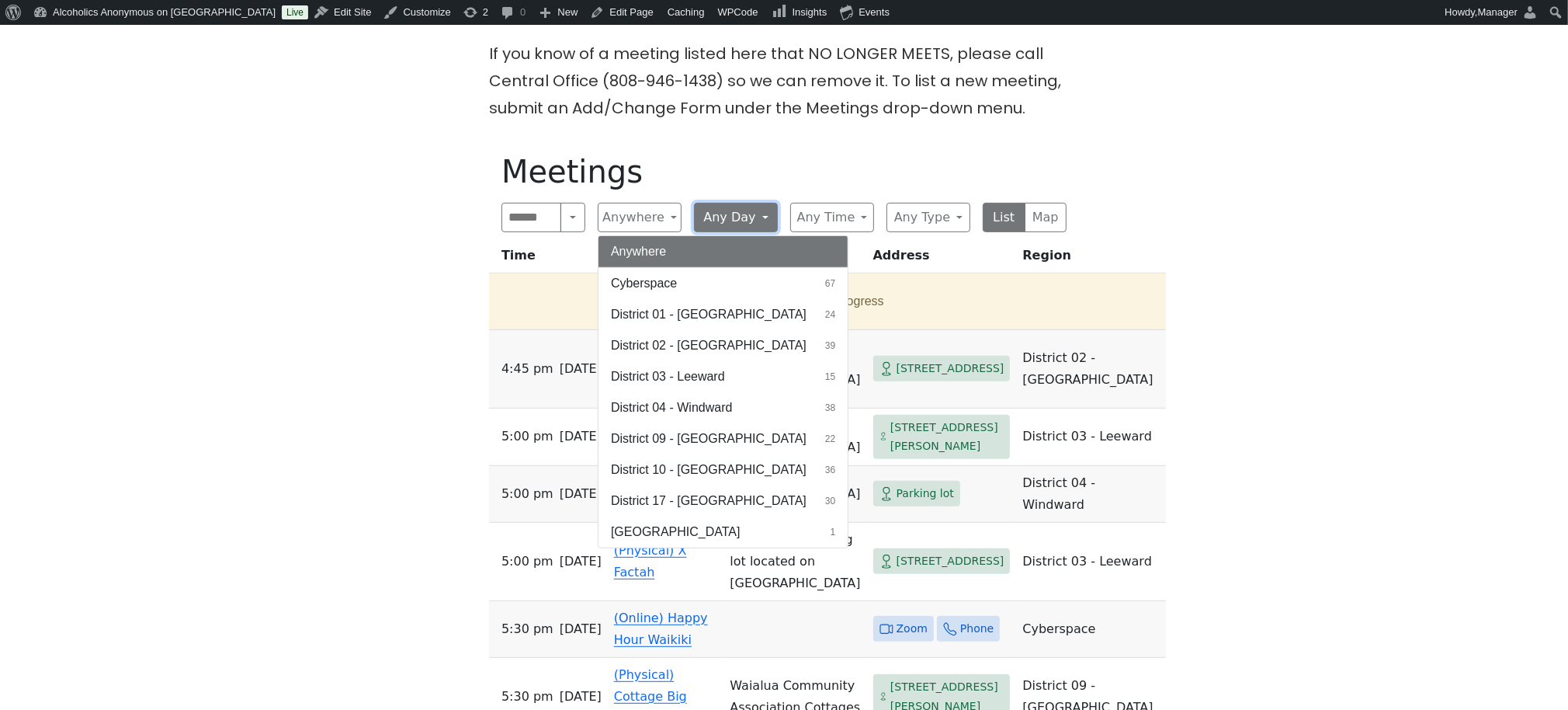
click at [759, 215] on button "Any Day" at bounding box center [735, 217] width 84 height 29
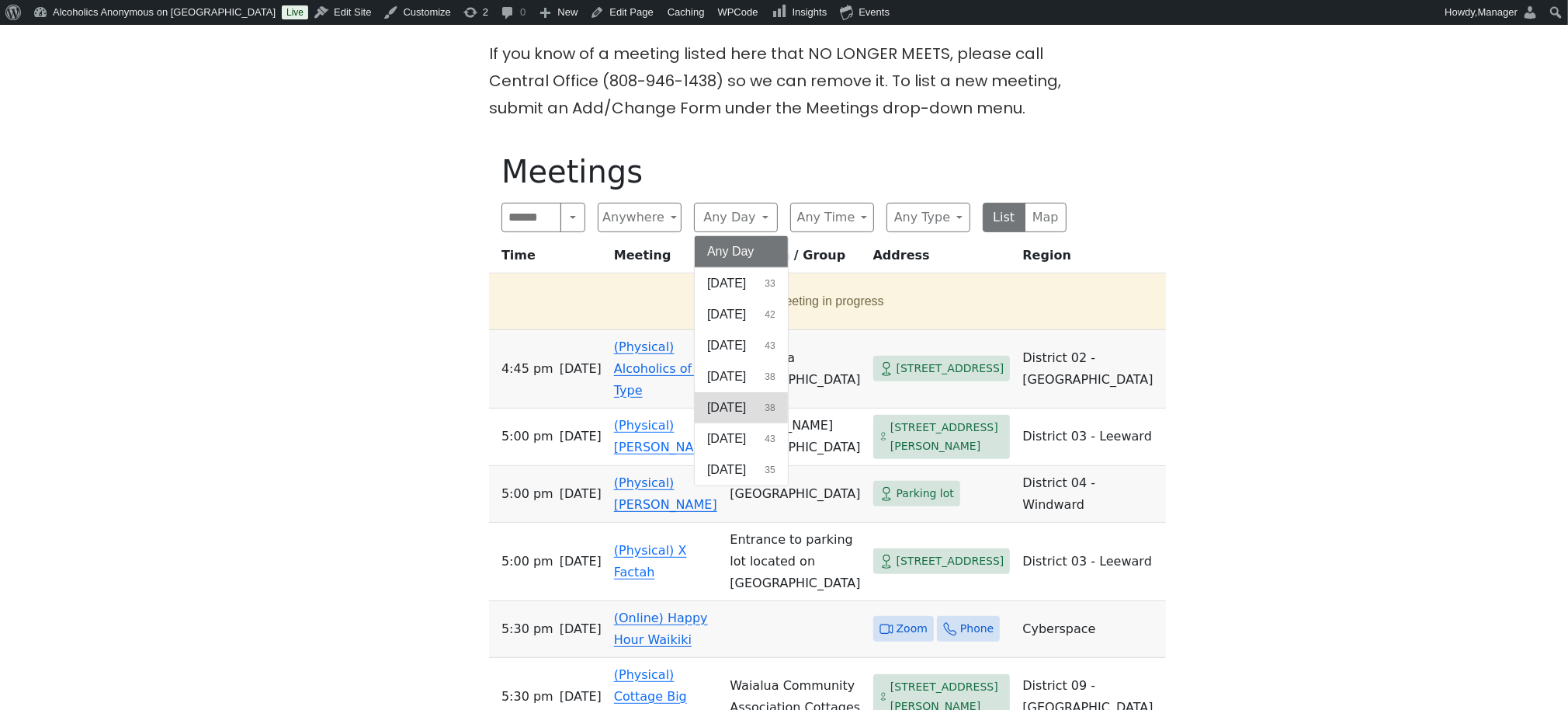
click at [739, 408] on span "[DATE]" at bounding box center [726, 408] width 39 height 18
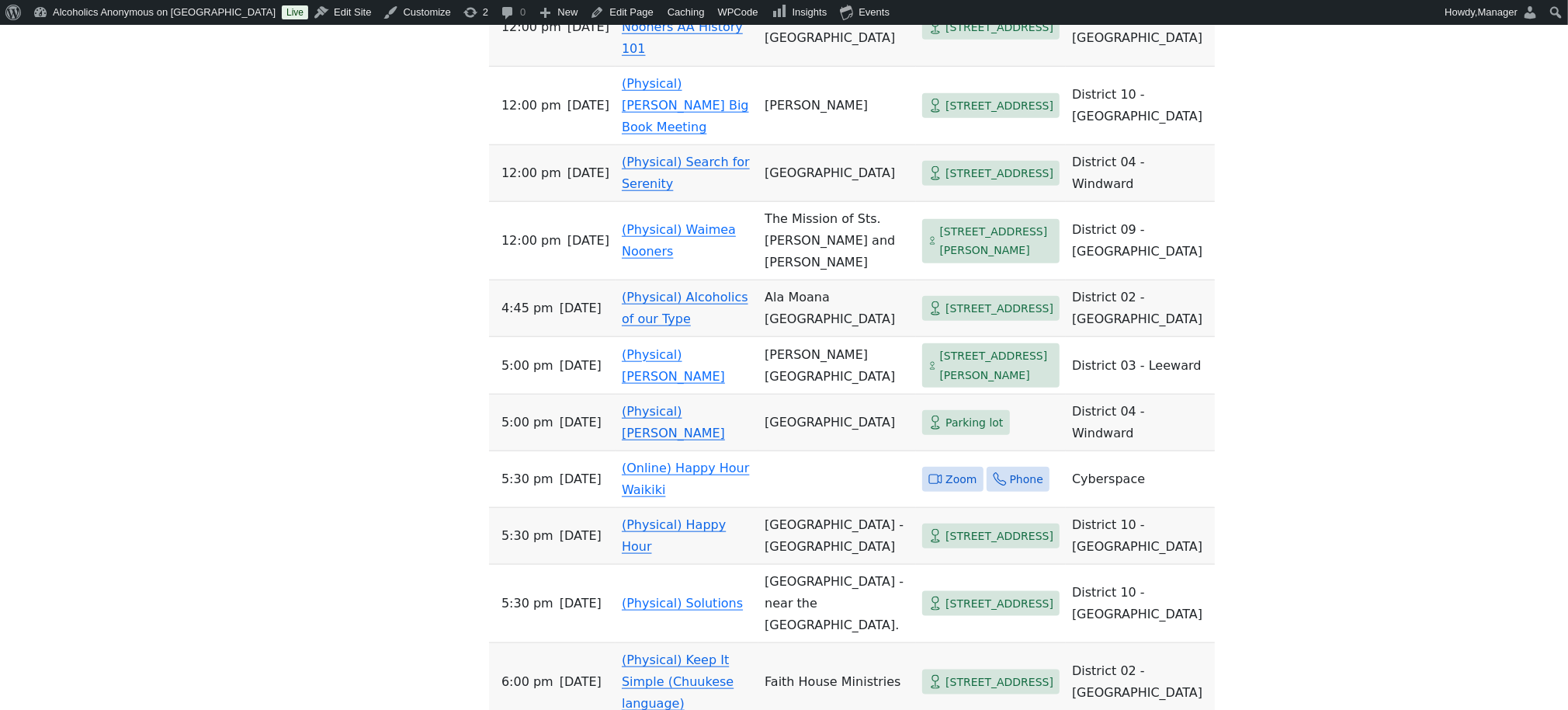
scroll to position [1657, 0]
